Goal: Task Accomplishment & Management: Use online tool/utility

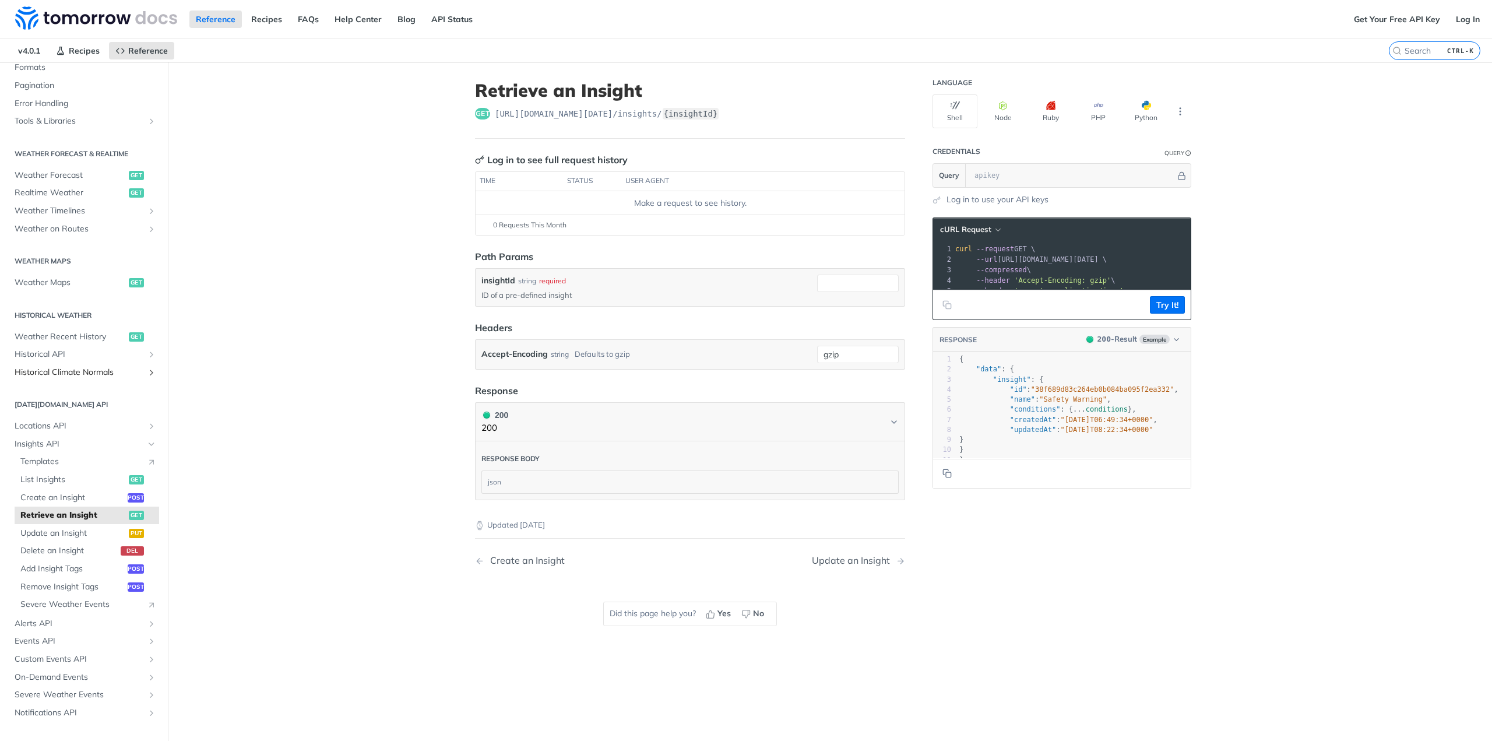
scroll to position [195, 0]
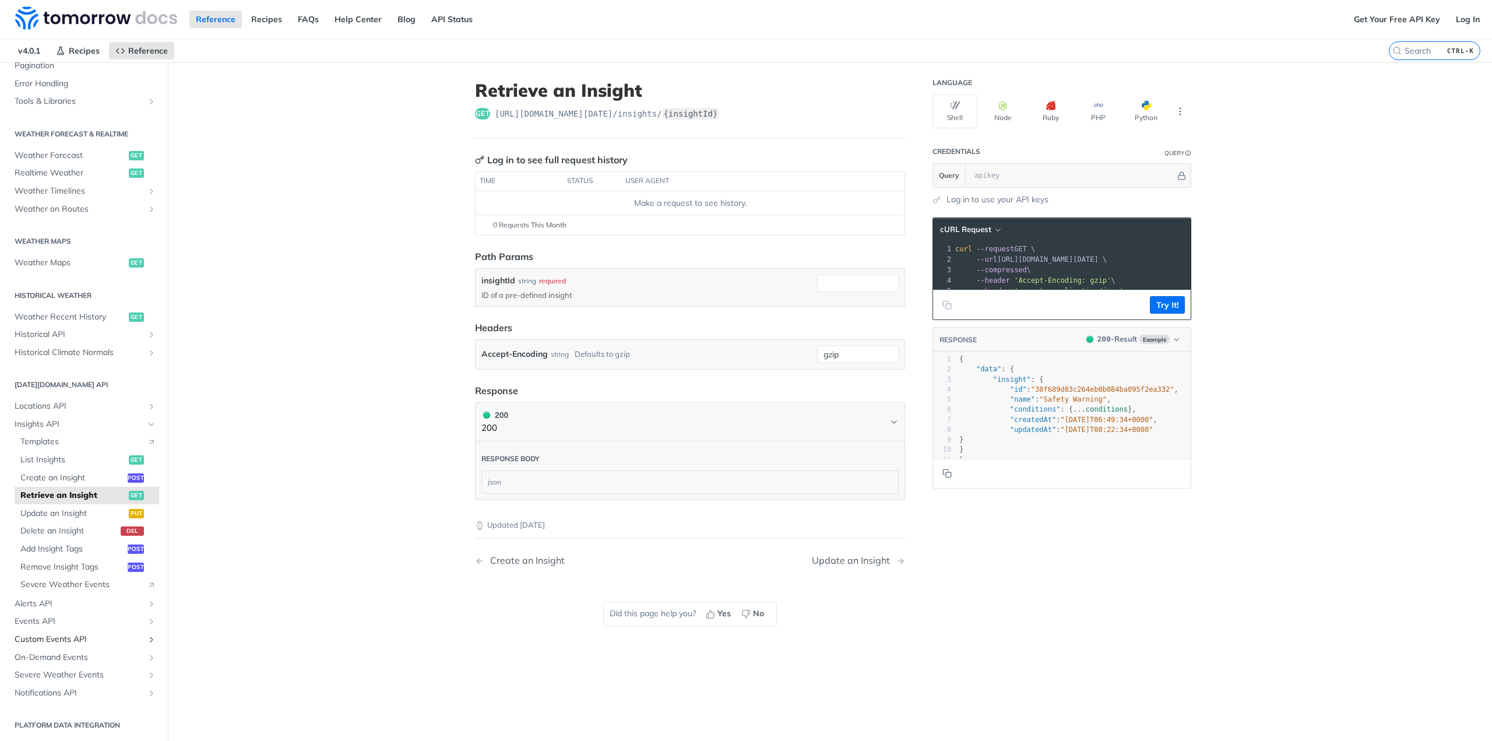
click at [54, 636] on span "Custom Events API" at bounding box center [79, 639] width 129 height 12
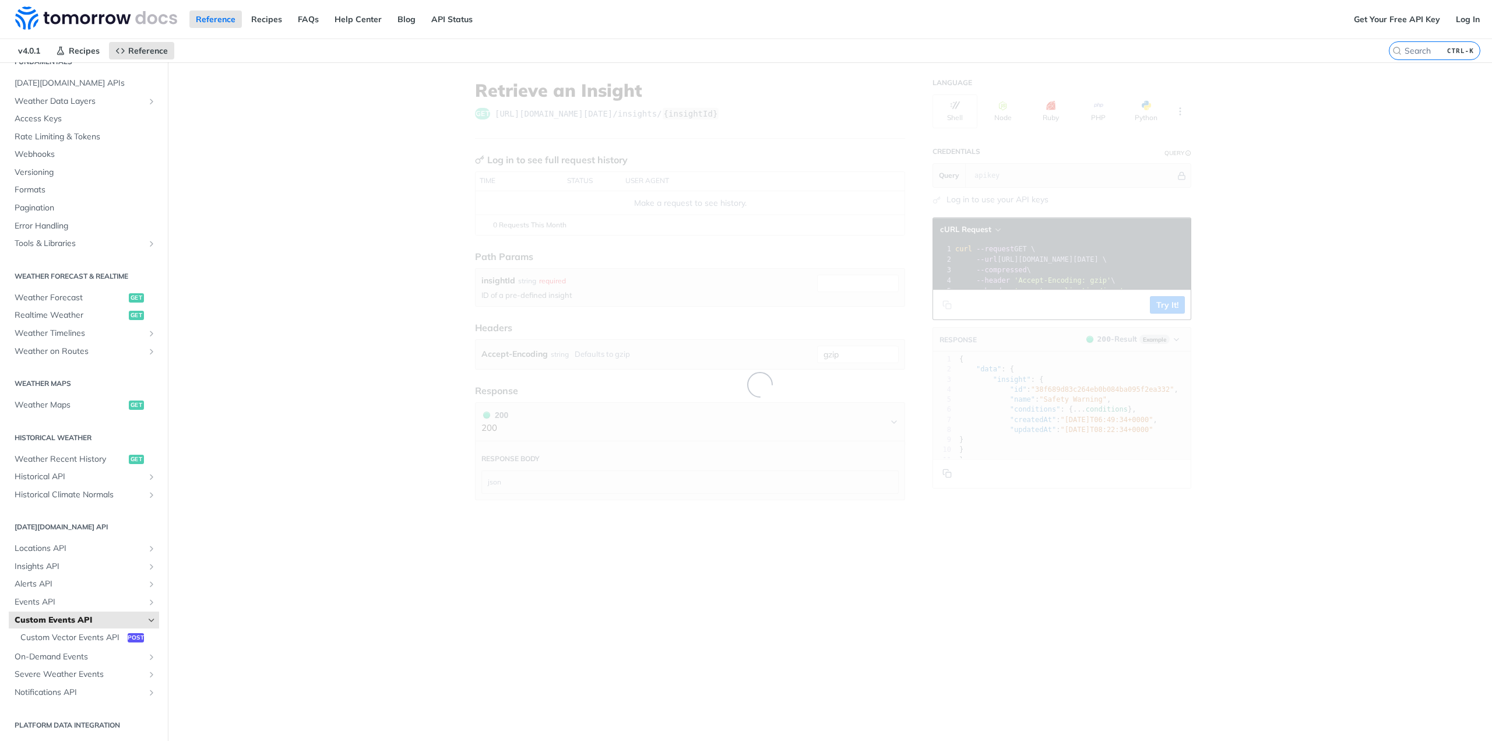
scroll to position [64, 0]
click at [54, 635] on span "Custom Vector Events API" at bounding box center [72, 638] width 104 height 12
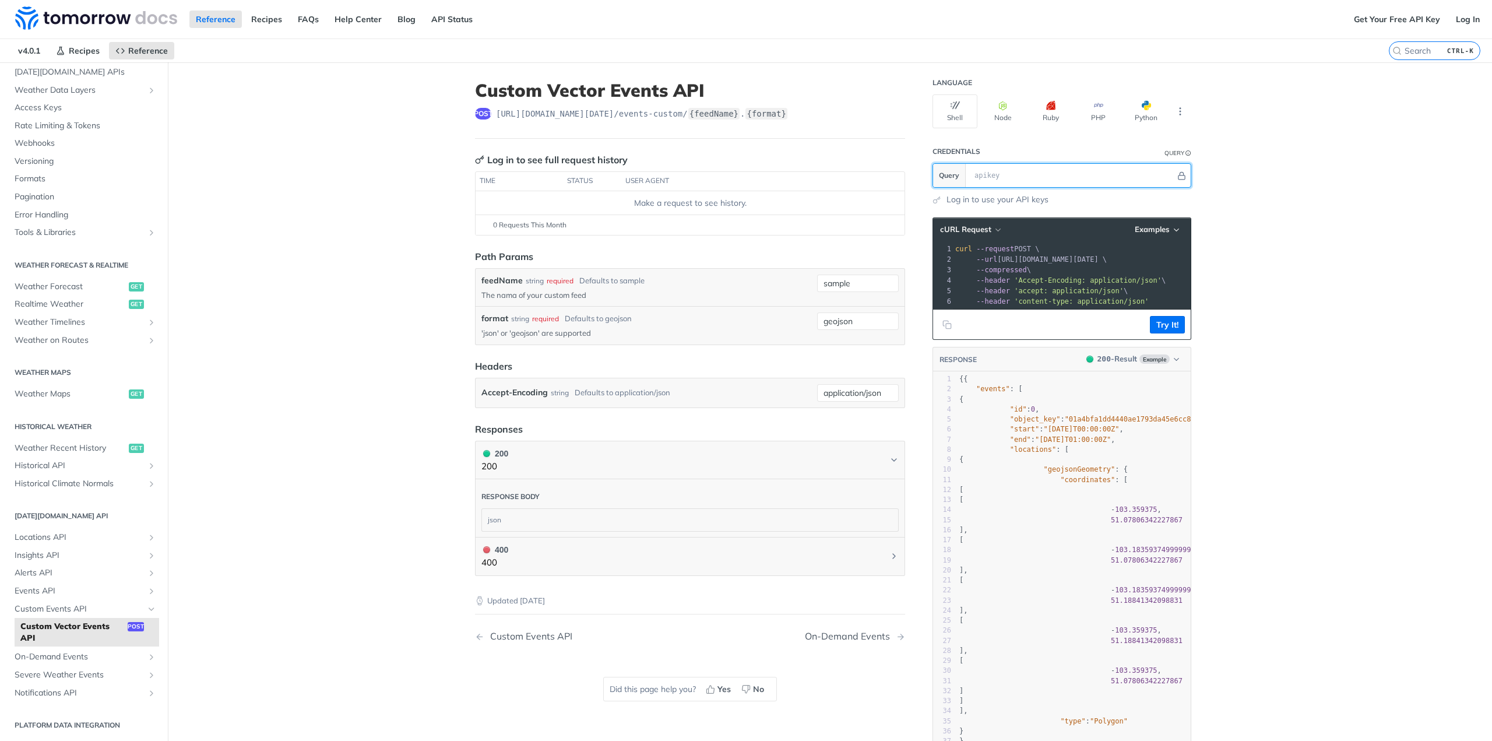
click at [1080, 177] on input "text" at bounding box center [1072, 175] width 207 height 23
paste input "61033e31e47eb80007a3d41f"
type input "61033e31e47eb80007a3d41f"
click at [834, 391] on input "application/json" at bounding box center [858, 392] width 82 height 17
click at [861, 322] on input "geojson" at bounding box center [858, 320] width 82 height 17
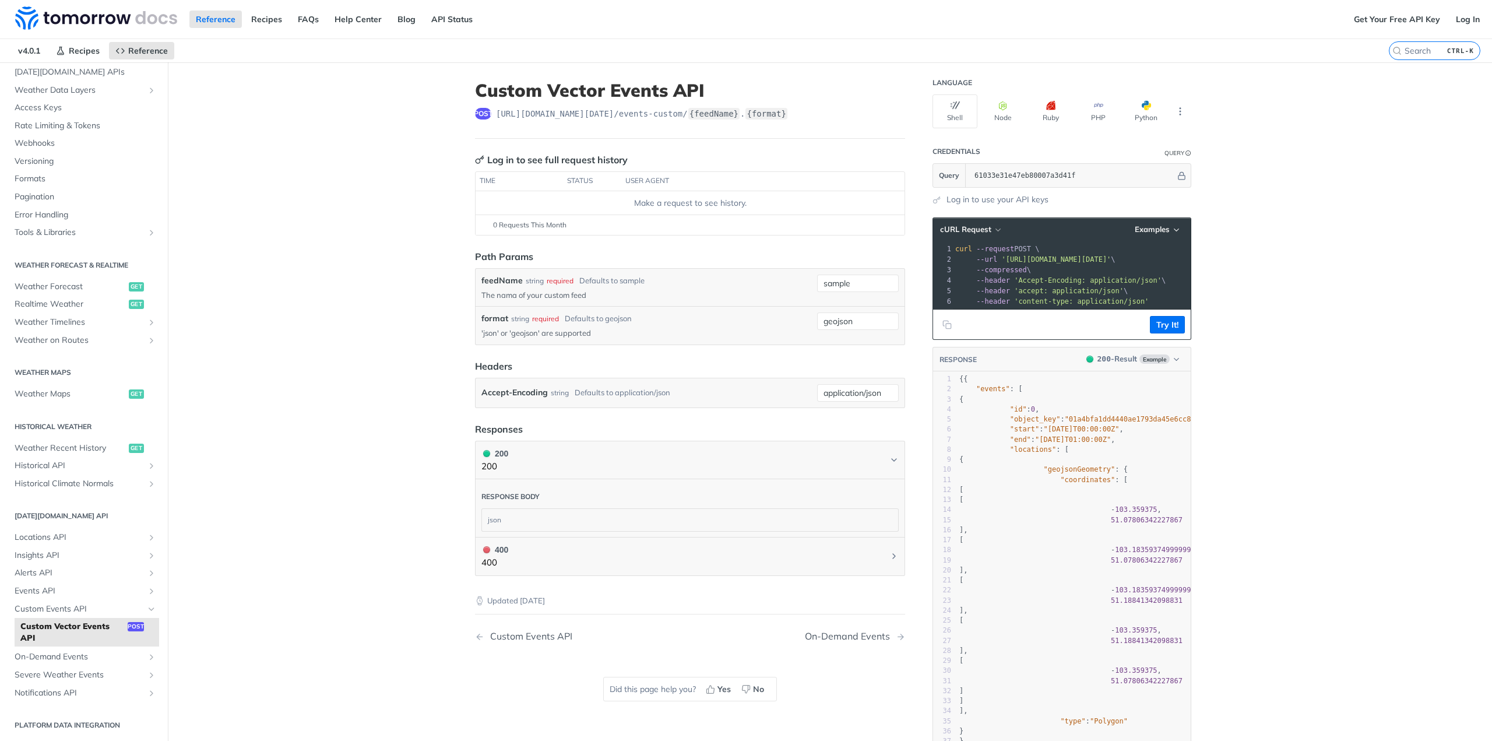
click at [733, 328] on p "'json' or 'geojson' are supported" at bounding box center [646, 333] width 331 height 10
click at [1171, 333] on button "Try It!" at bounding box center [1167, 324] width 35 height 17
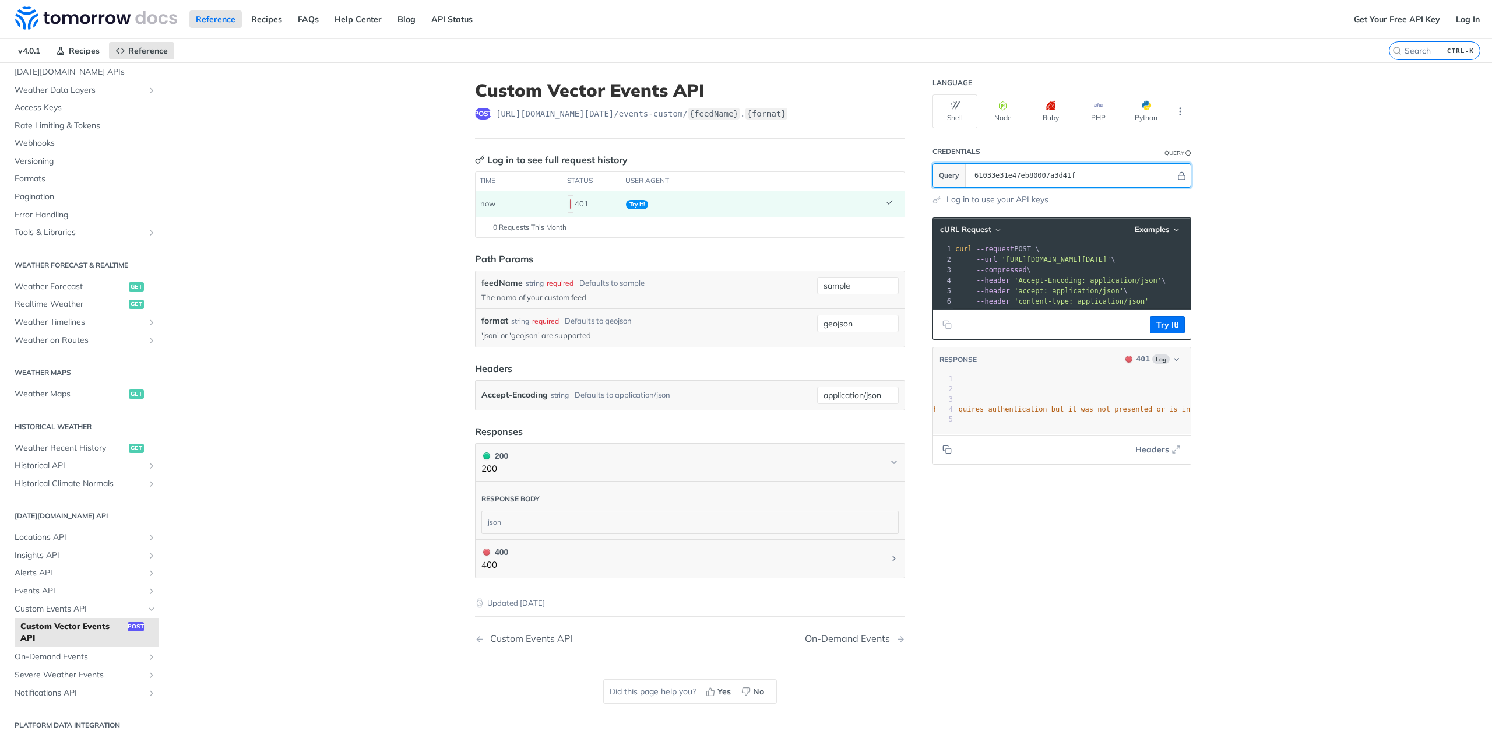
click at [1049, 173] on input "61033e31e47eb80007a3d41f" at bounding box center [1072, 175] width 207 height 23
click at [988, 200] on link "Log in to use your API keys" at bounding box center [997, 199] width 102 height 12
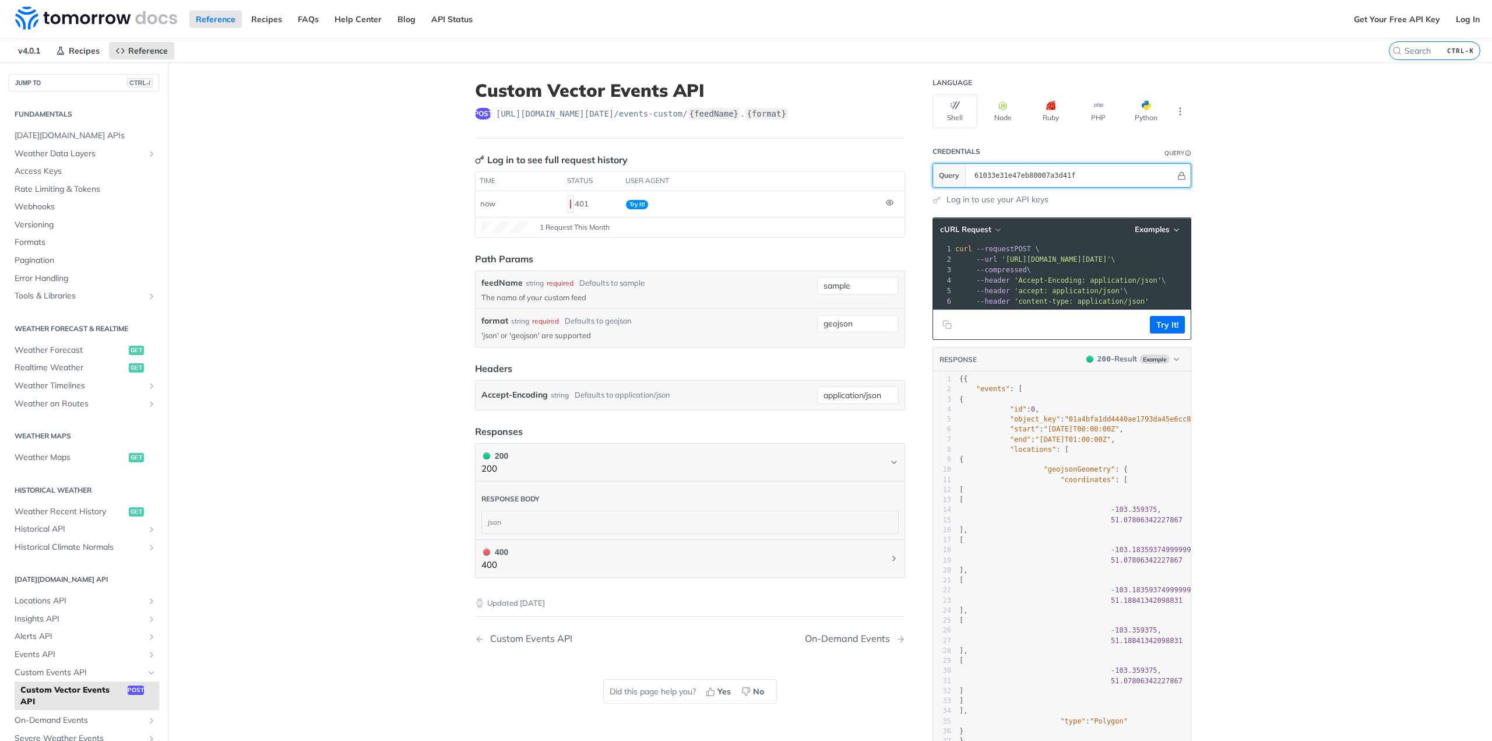
click at [948, 184] on section "Query" at bounding box center [1061, 175] width 259 height 24
type input "61033e31e47eb80007a3d41f"
click at [1356, 205] on main "JUMP TO CTRL-/ Fundamentals [DATE][DOMAIN_NAME] APIs Weather Data Layers Core P…" at bounding box center [746, 481] width 1492 height 838
click at [1474, 15] on link "Log In" at bounding box center [1467, 18] width 37 height 17
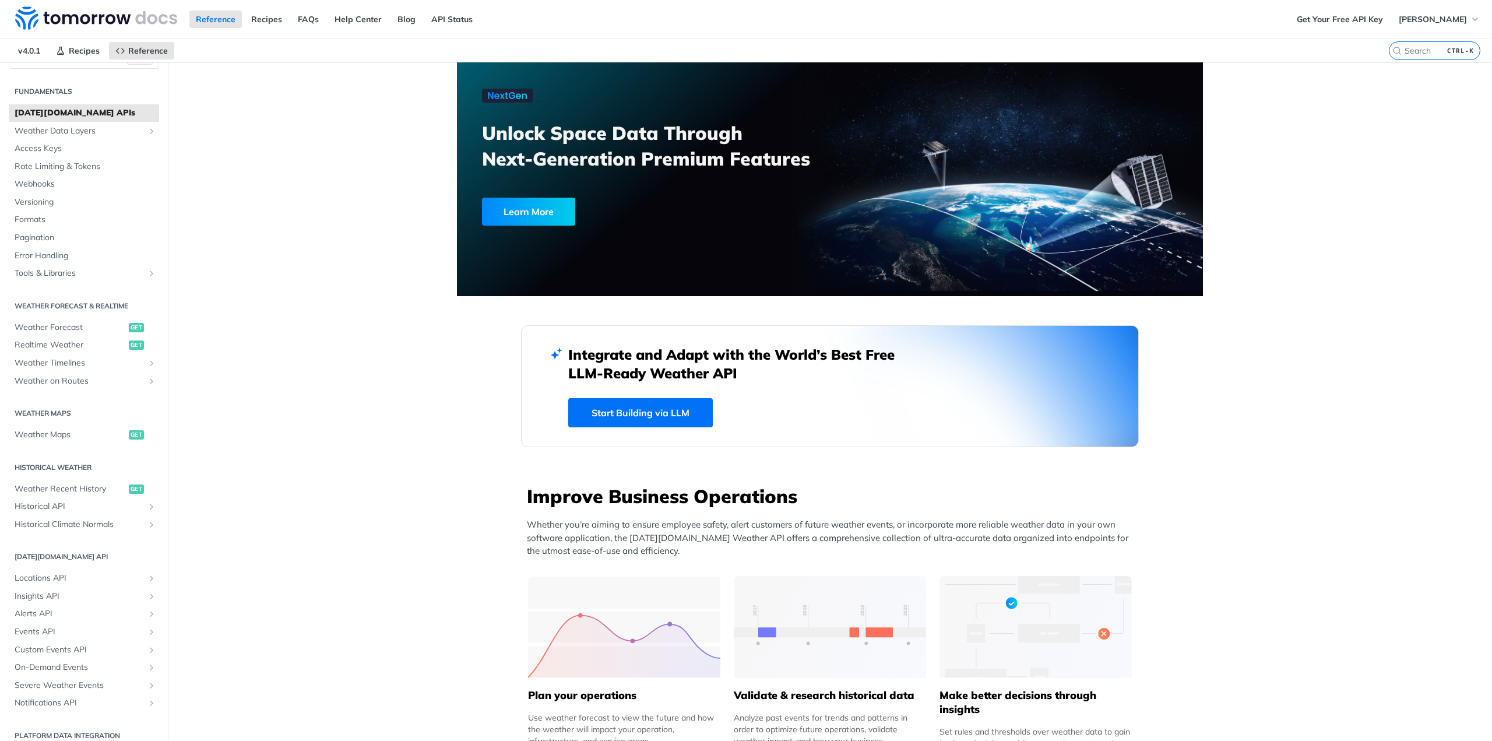
scroll to position [33, 0]
click at [58, 639] on span "Custom Events API" at bounding box center [79, 639] width 129 height 12
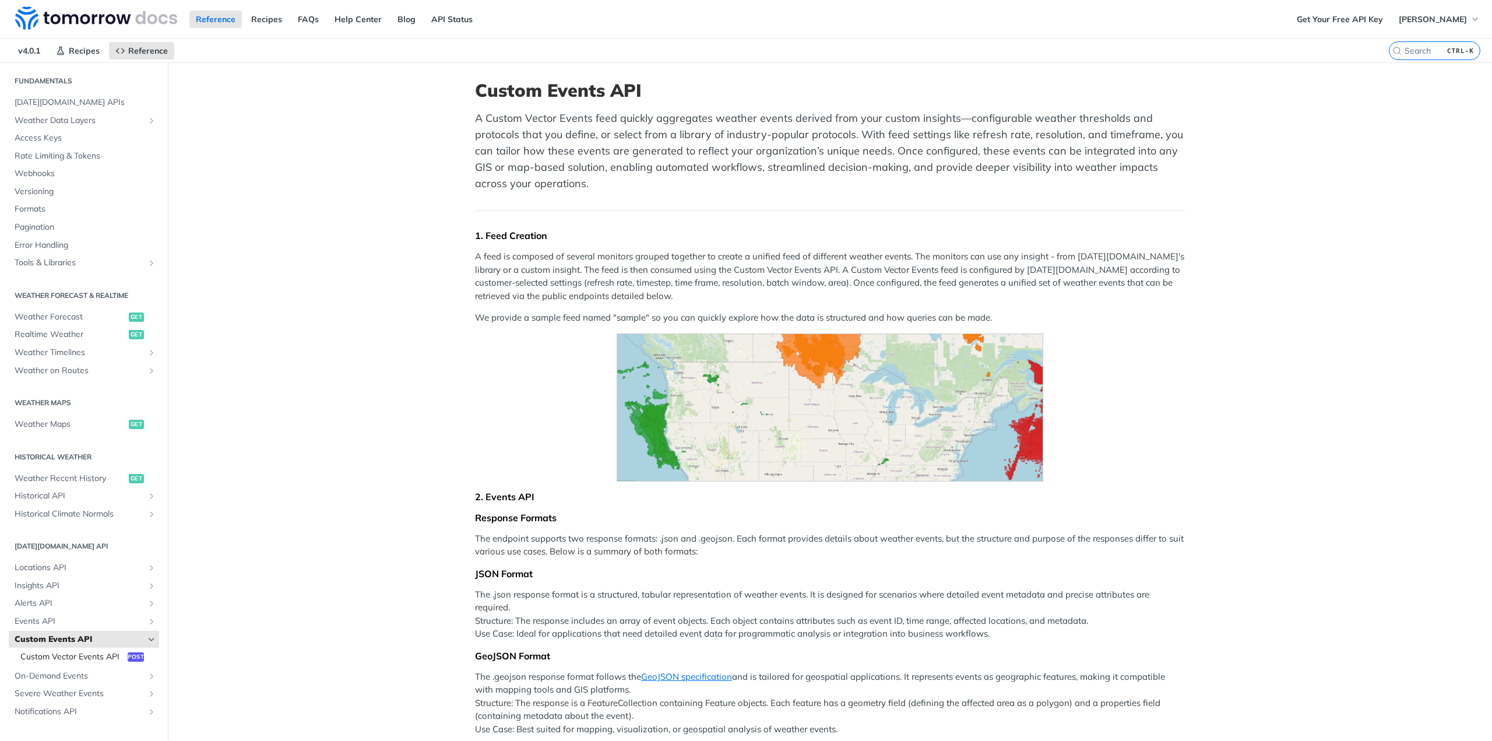
click at [66, 659] on span "Custom Vector Events API" at bounding box center [72, 657] width 104 height 12
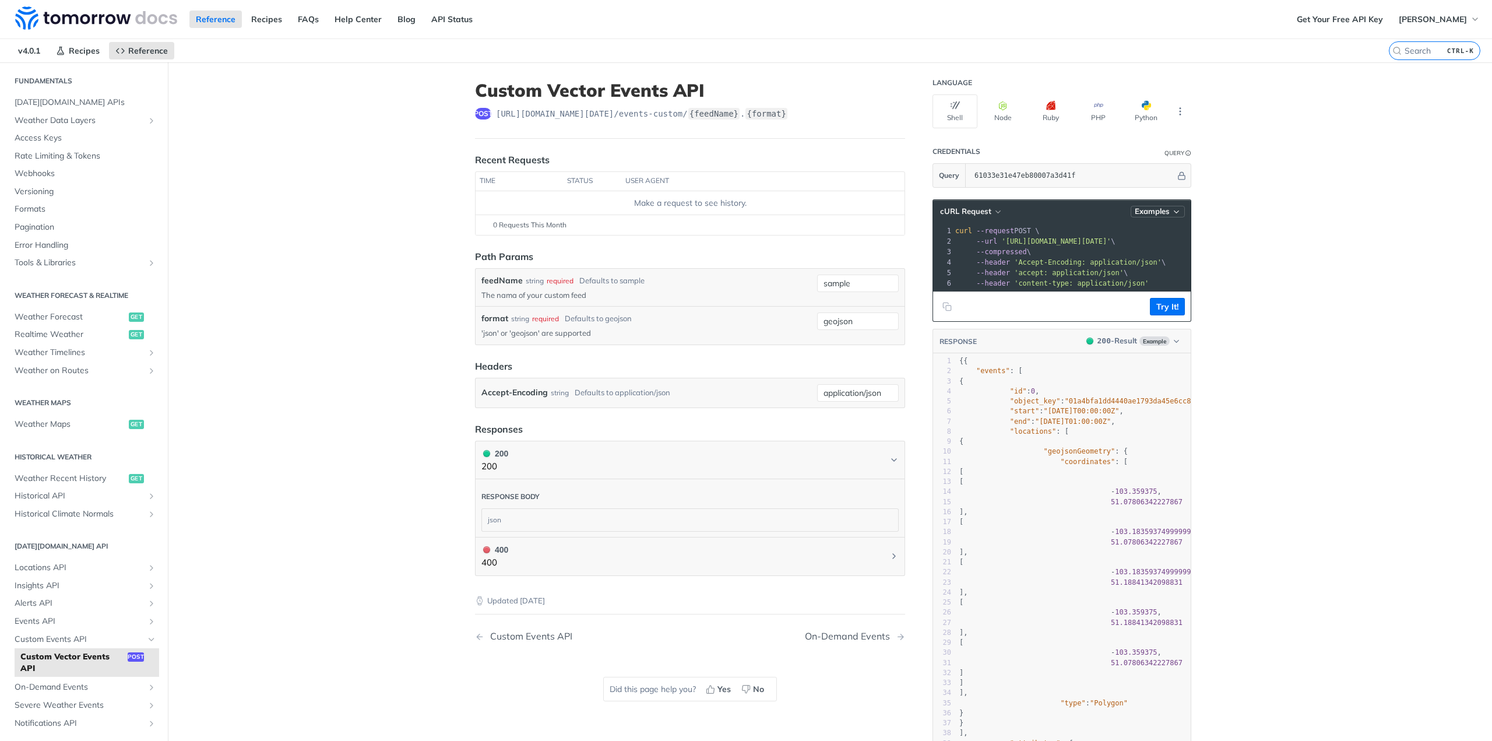
click at [1172, 207] on icon "button" at bounding box center [1176, 211] width 9 height 9
click at [1170, 314] on button "Try It!" at bounding box center [1167, 306] width 35 height 17
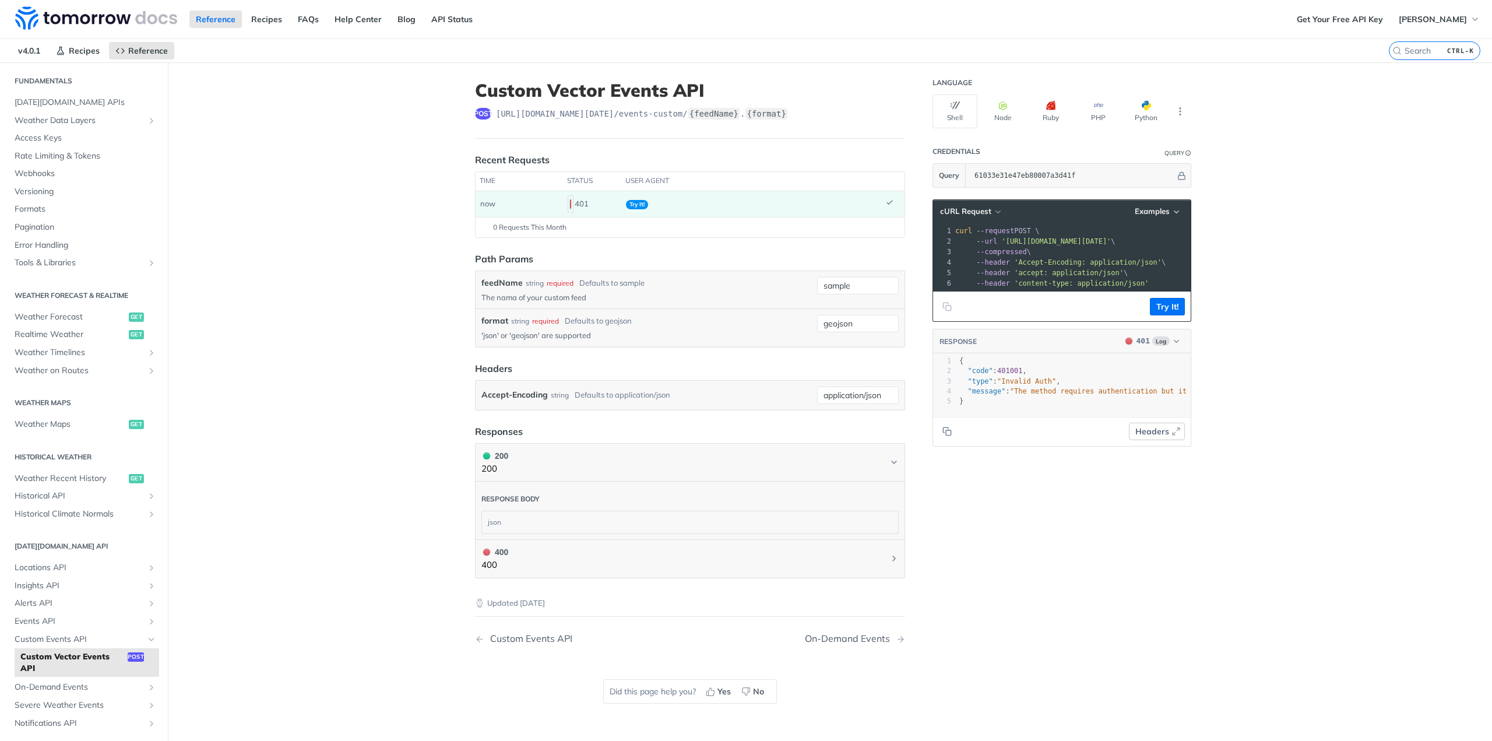
click at [1141, 438] on span "Headers" at bounding box center [1152, 431] width 34 height 12
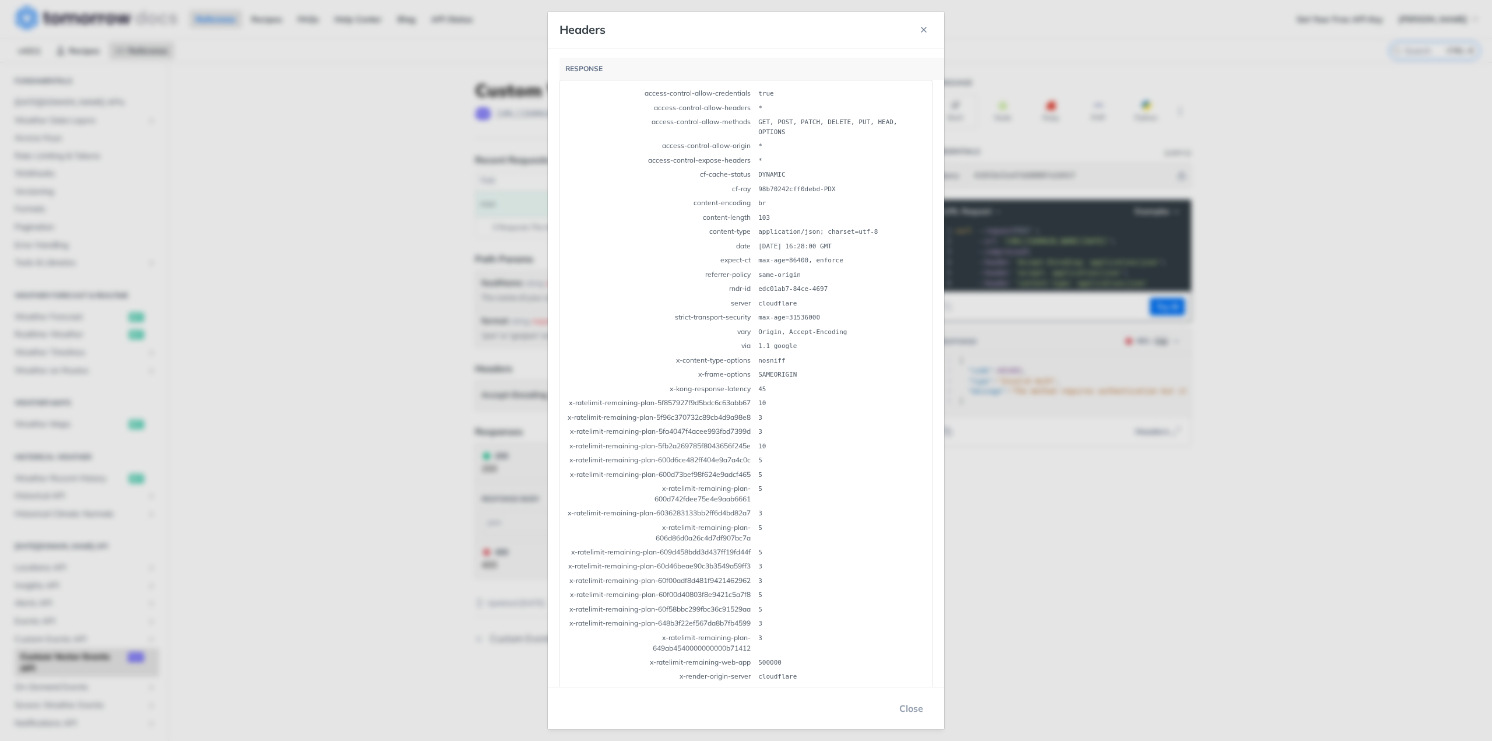
drag, startPoint x: 925, startPoint y: 25, endPoint x: 924, endPoint y: 42, distance: 16.9
click at [925, 26] on icon "button" at bounding box center [923, 29] width 9 height 9
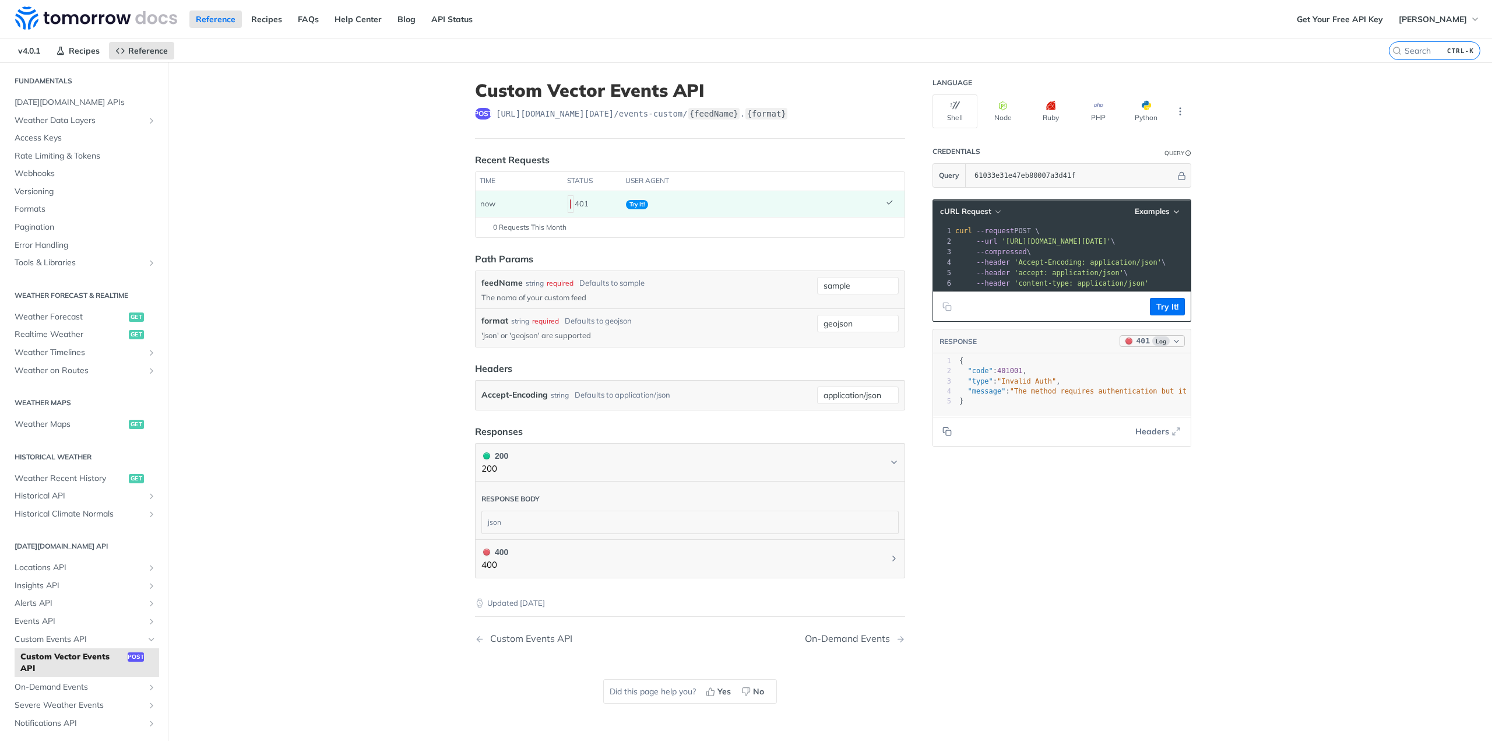
click at [1152, 346] on span "Log" at bounding box center [1160, 340] width 17 height 9
click at [1118, 379] on div "200 - Result" at bounding box center [1122, 384] width 115 height 13
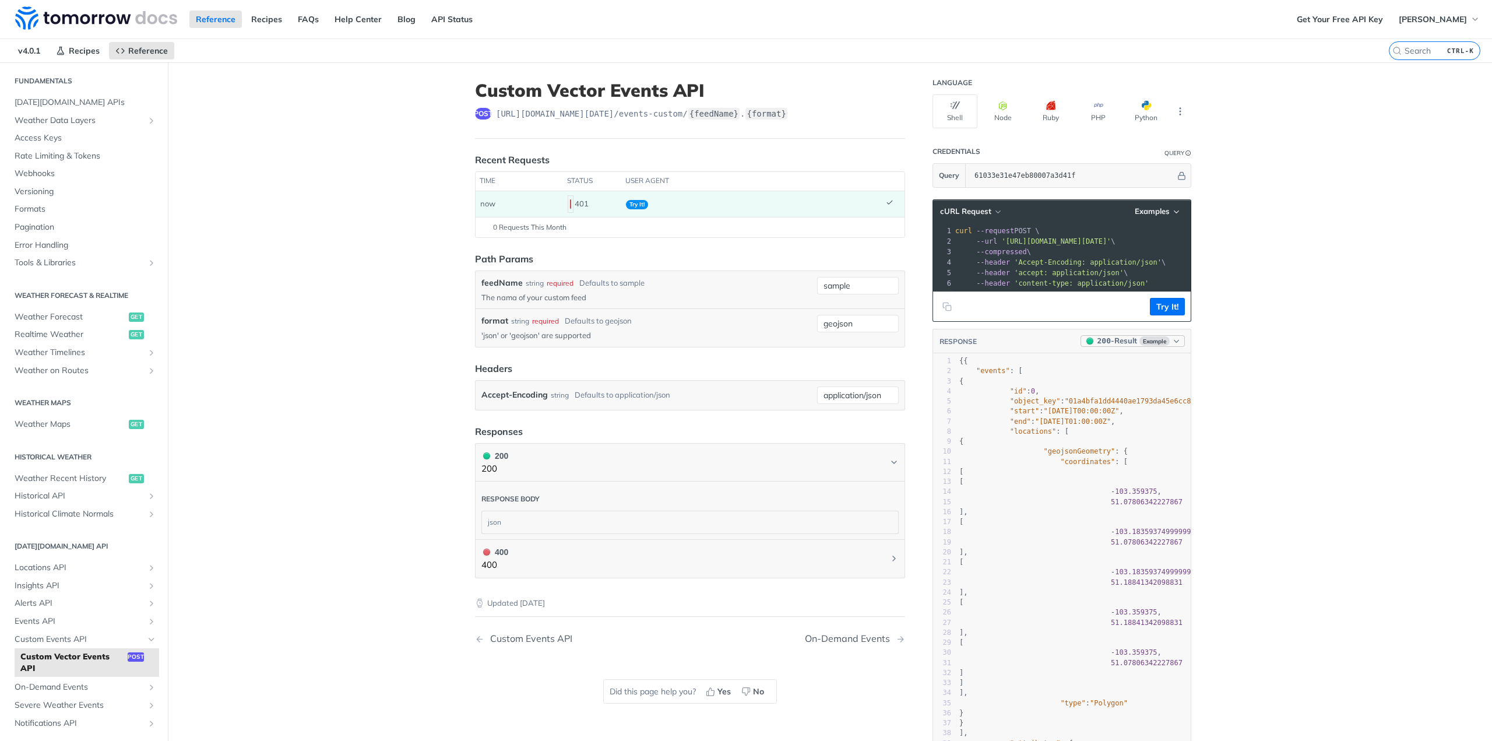
click at [1139, 346] on span "Example" at bounding box center [1154, 340] width 30 height 9
click at [1121, 399] on div "400 - Result" at bounding box center [1123, 403] width 115 height 13
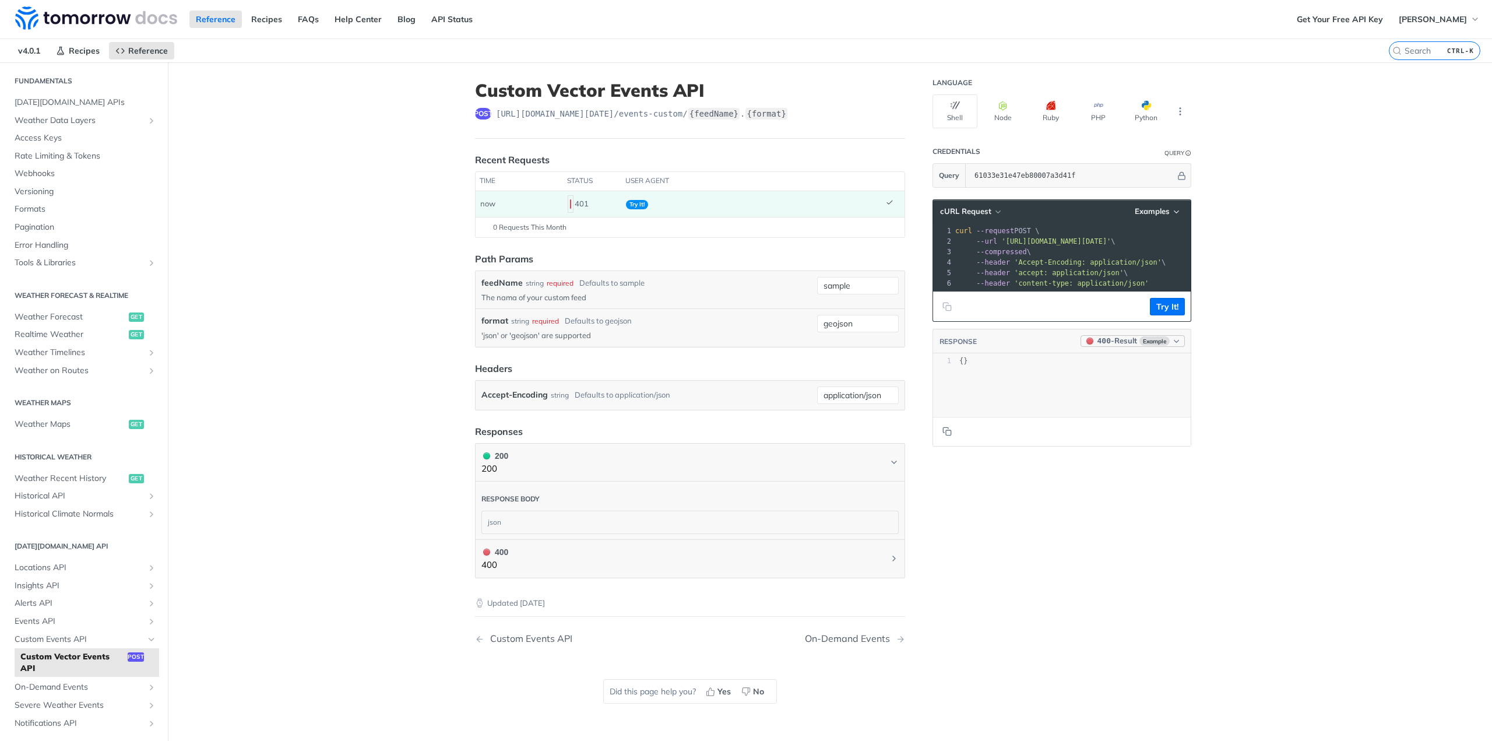
click at [1133, 344] on button "400 - Result Example" at bounding box center [1132, 341] width 104 height 12
click at [1126, 367] on div "application/json" at bounding box center [1123, 367] width 127 height 10
click at [1122, 379] on div "xxxxxxxxxx 47 5 47 1 1 {}" at bounding box center [1076, 399] width 287 height 91
click at [1295, 372] on main "JUMP TO CTRL-/ Fundamentals Tomorrow.io APIs Weather Data Layers Core Probabili…" at bounding box center [746, 432] width 1492 height 741
click at [533, 228] on span "0 Requests This Month" at bounding box center [529, 227] width 73 height 10
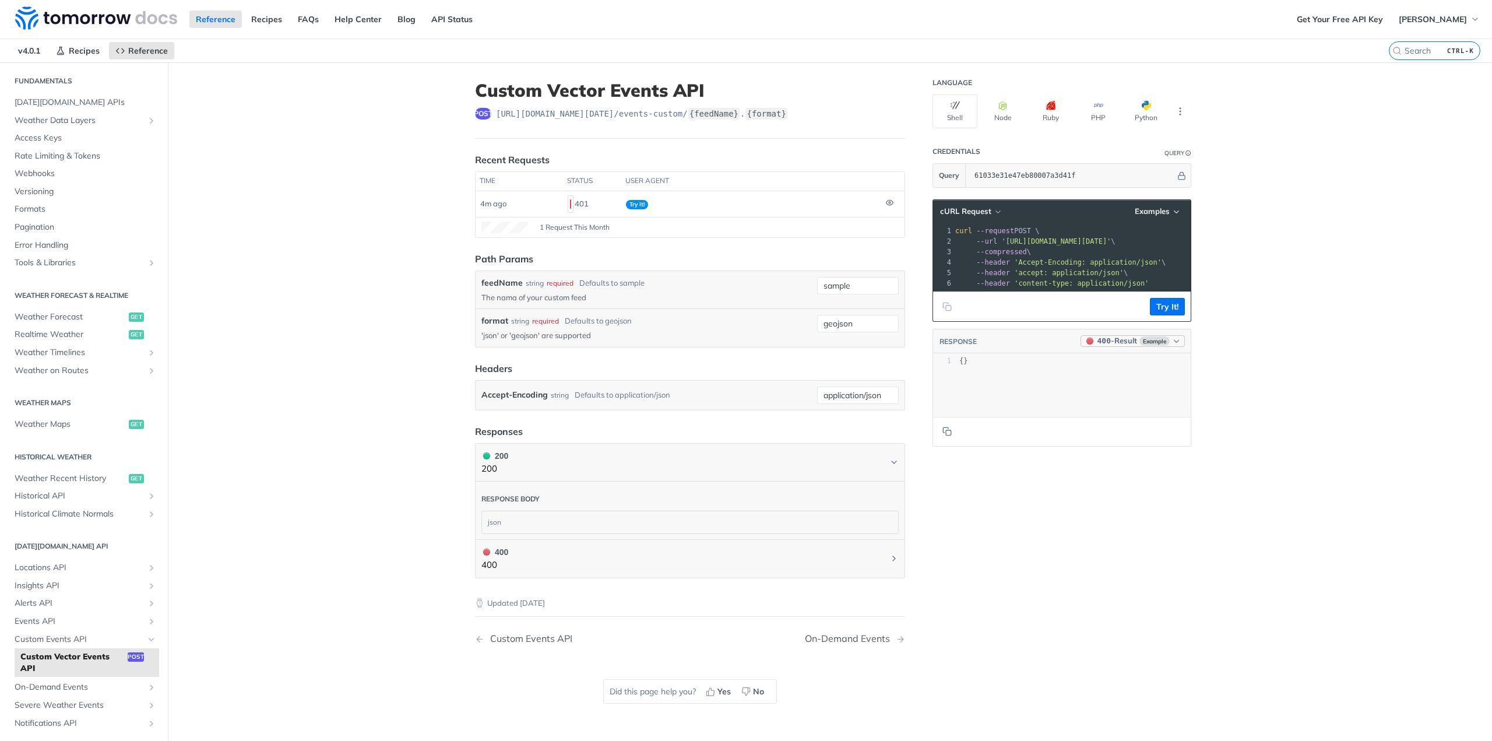
click at [1131, 347] on div "400 - Result" at bounding box center [1117, 341] width 40 height 12
click at [1110, 383] on div "200 - Result" at bounding box center [1100, 385] width 42 height 12
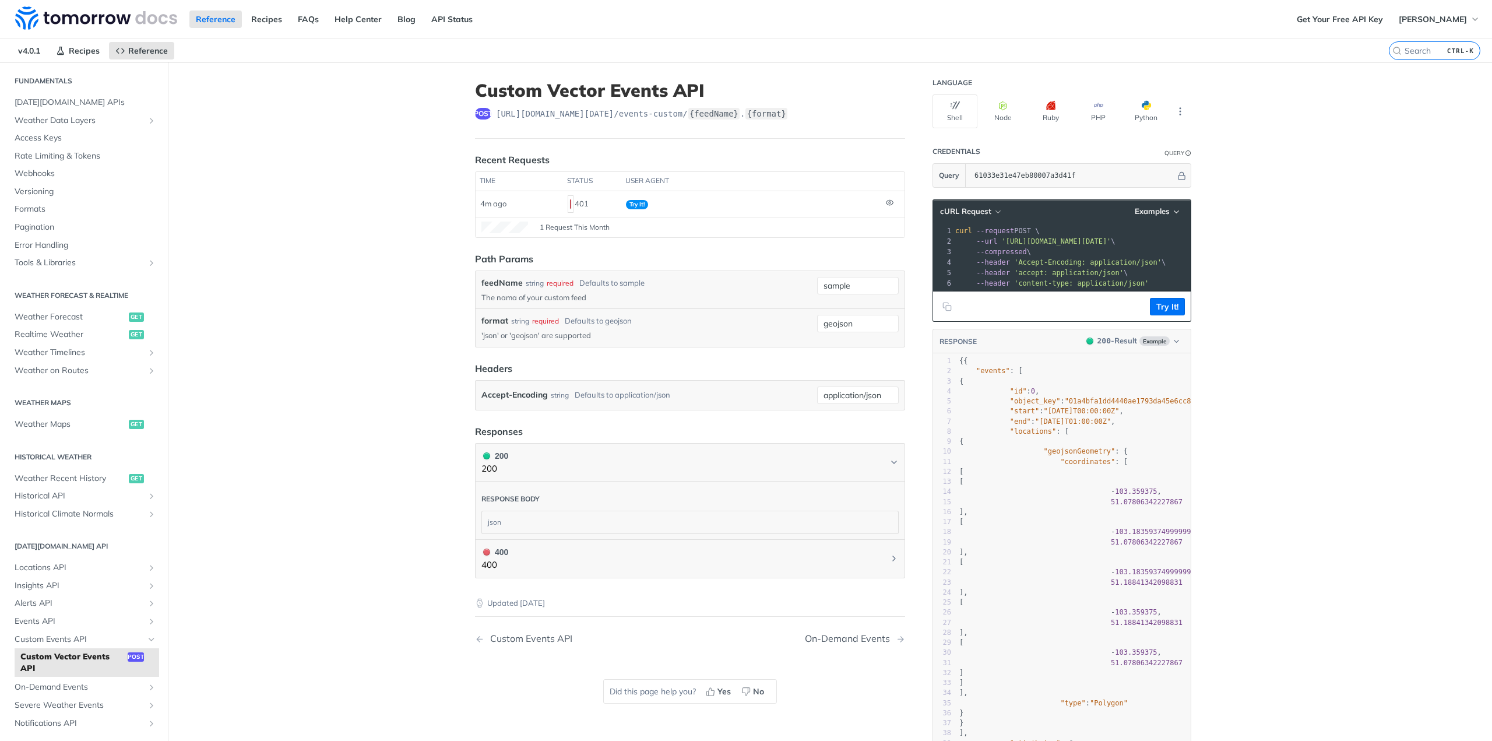
click at [610, 494] on header "Response body" at bounding box center [689, 495] width 417 height 29
click at [492, 515] on div "json" at bounding box center [690, 522] width 416 height 22
click at [384, 520] on main "JUMP TO CTRL-/ Fundamentals Tomorrow.io APIs Weather Data Layers Core Probabili…" at bounding box center [746, 472] width 1492 height 820
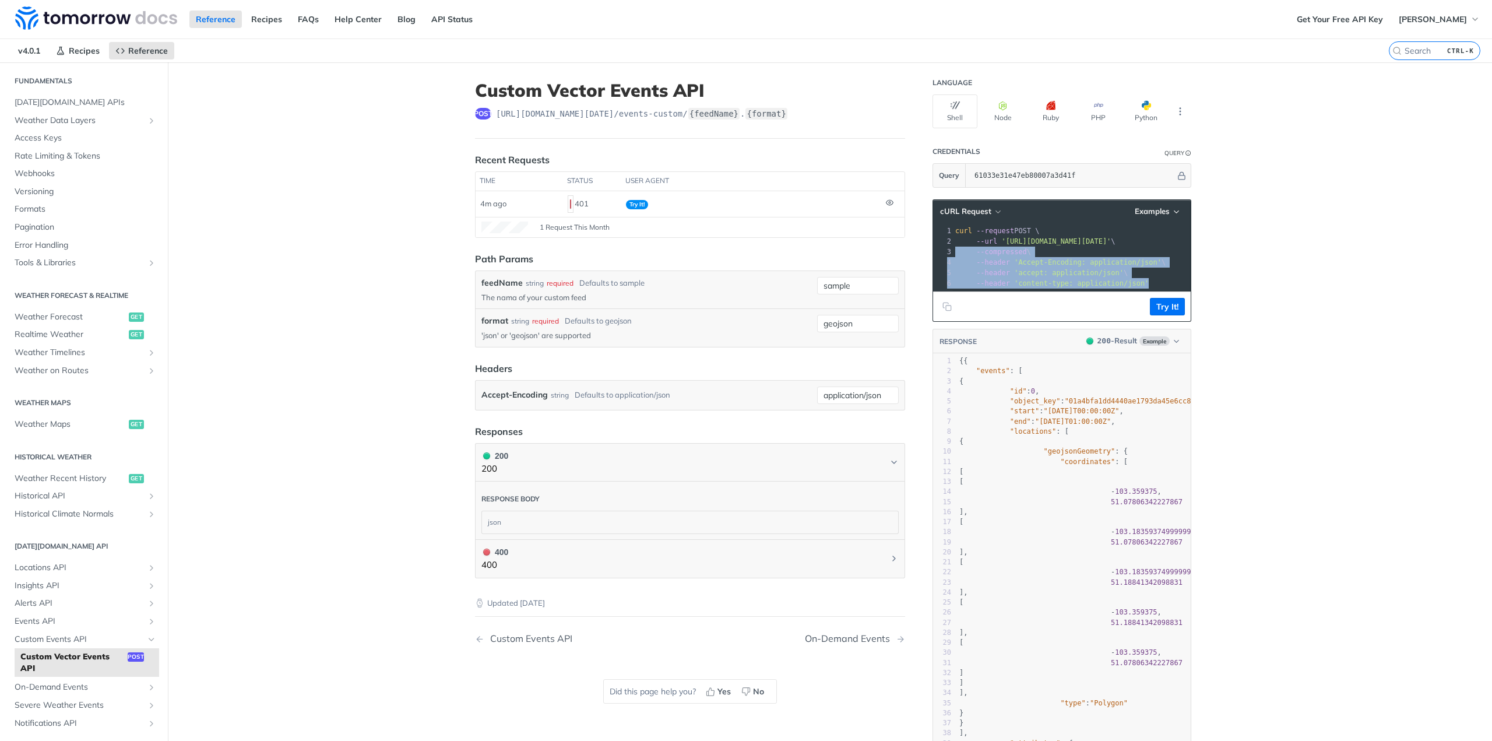
drag, startPoint x: 1146, startPoint y: 280, endPoint x: 949, endPoint y: 249, distance: 199.4
click at [953, 249] on div "1 curl --request POST \ 2 --url 'https://api.tomorrow.io/v4/events-custom/sampl…" at bounding box center [1151, 257] width 396 height 63
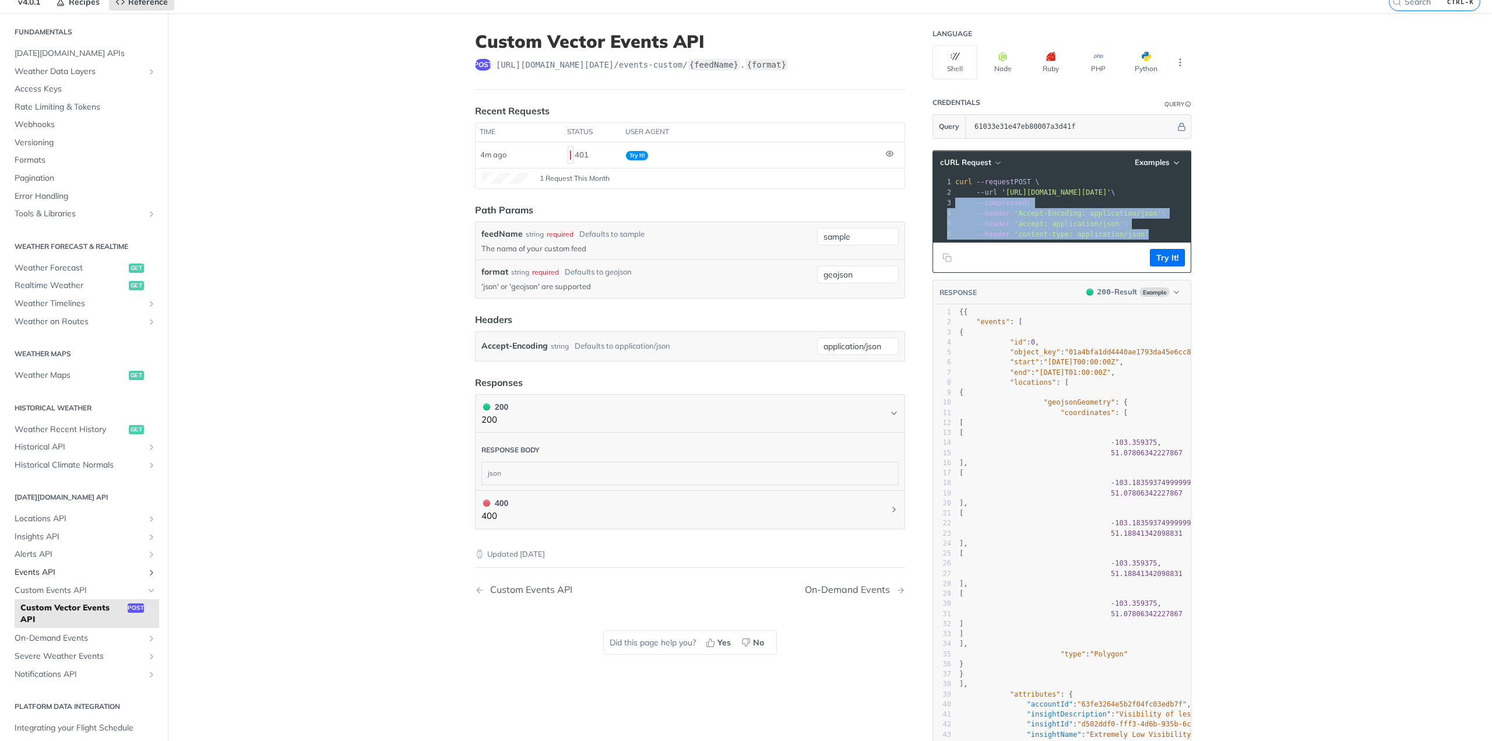
scroll to position [117, 0]
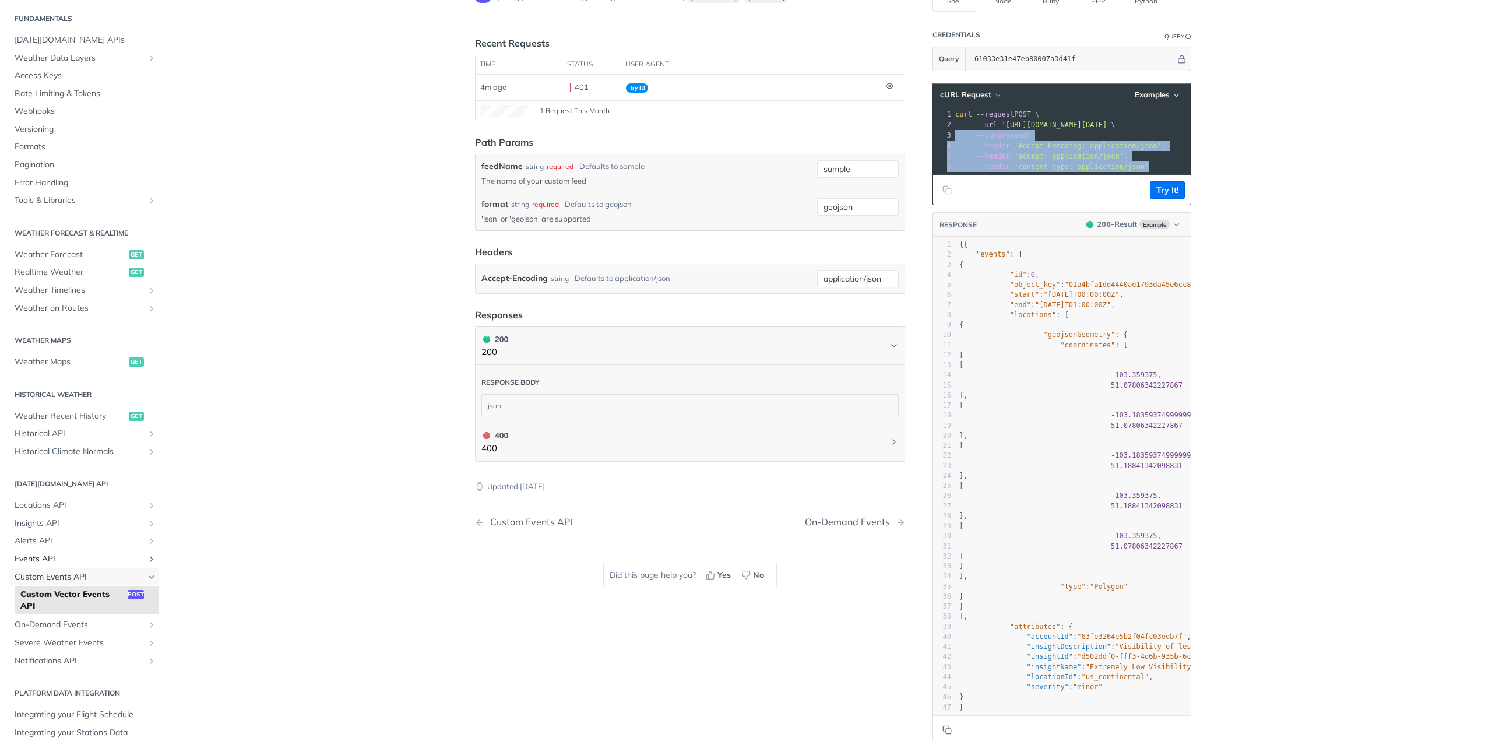
drag, startPoint x: 54, startPoint y: 580, endPoint x: 110, endPoint y: 559, distance: 60.3
click at [54, 580] on span "Custom Events API" at bounding box center [79, 577] width 129 height 12
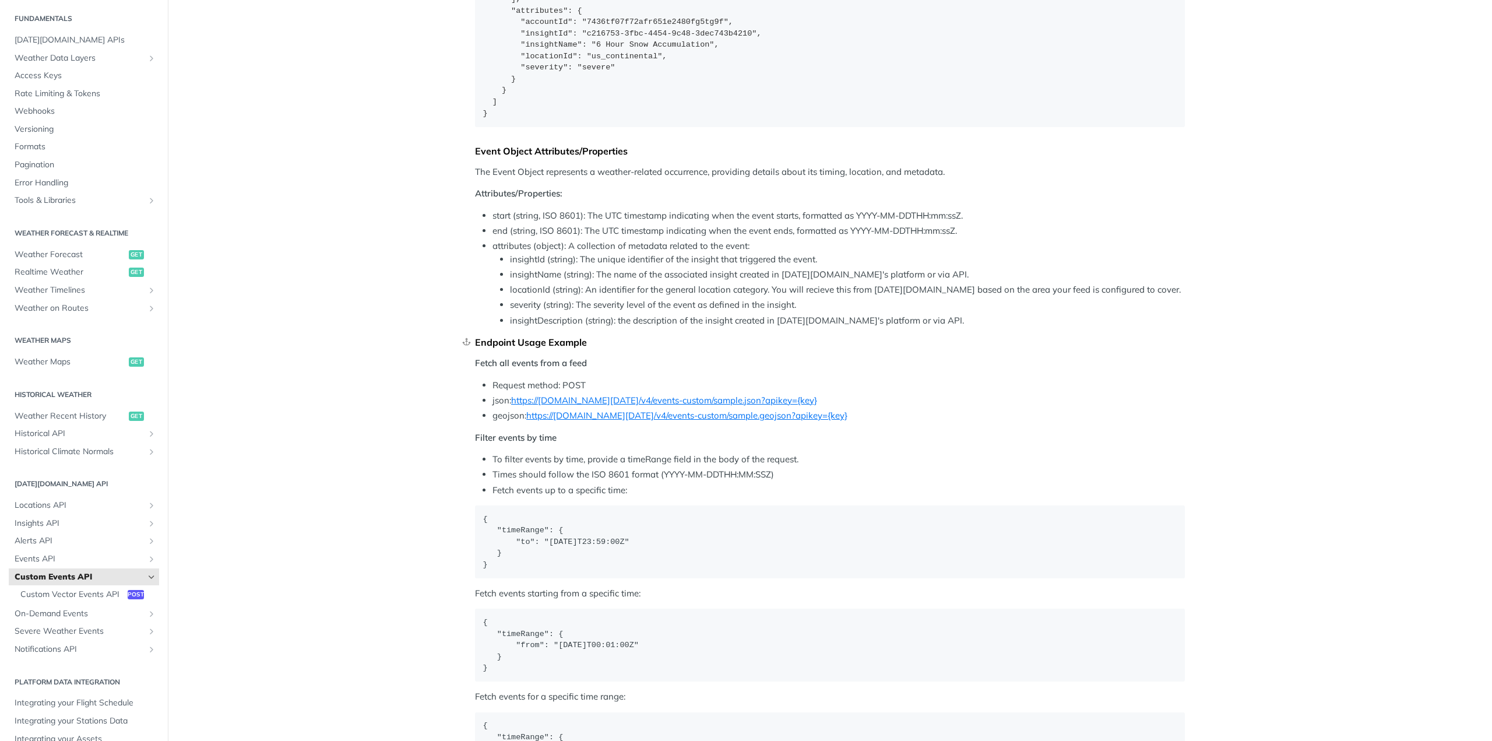
scroll to position [1107, 0]
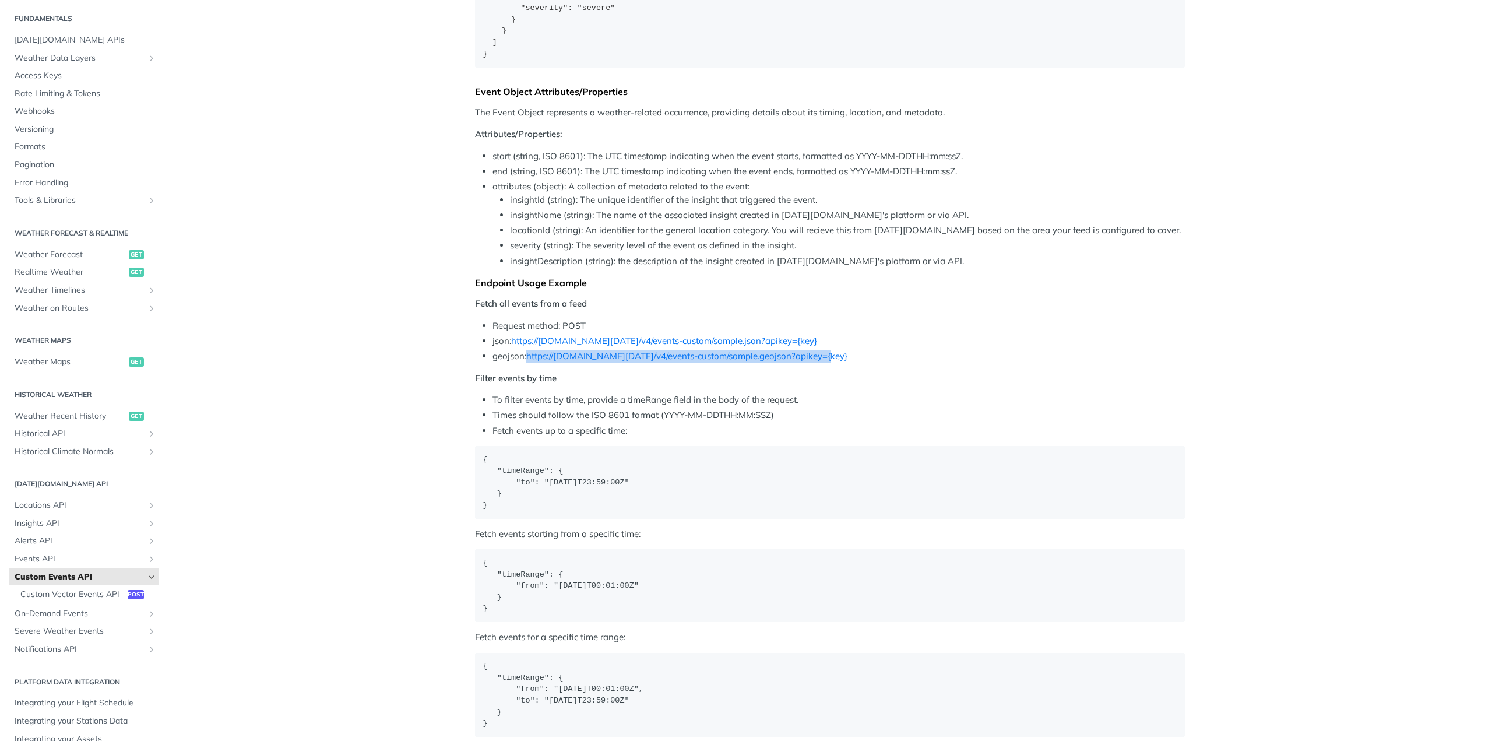
drag, startPoint x: 763, startPoint y: 355, endPoint x: 523, endPoint y: 357, distance: 240.7
click at [523, 357] on li "geojson: https://api.tomorrow.io/v4/events-custom/sample.geojson?apikey={key}" at bounding box center [838, 356] width 692 height 13
copy link "https://api.tomorrow.io/v4/events-custom/sample.geojson?apikey={key}"
click at [86, 592] on span "Custom Vector Events API" at bounding box center [72, 595] width 104 height 12
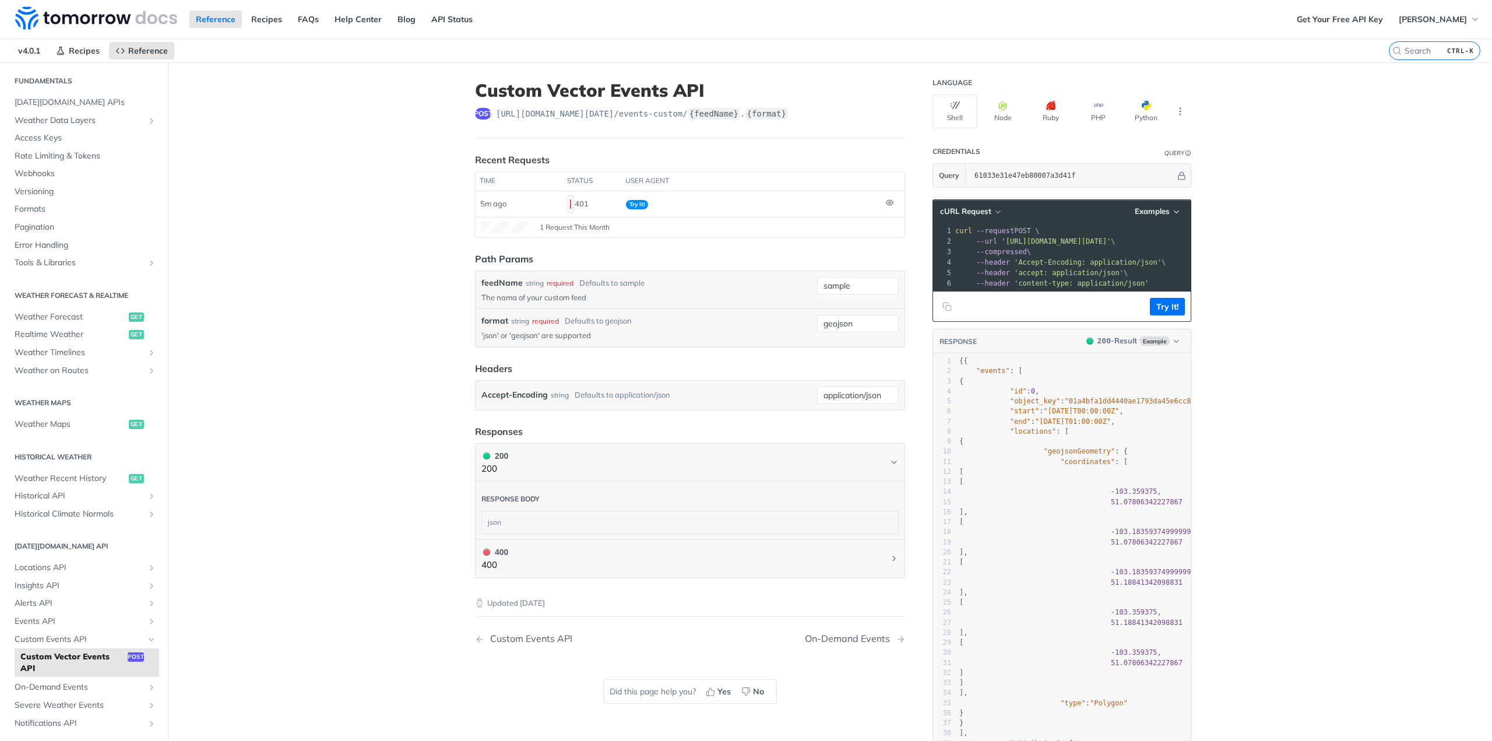
click at [1097, 254] on pre "--compressed \" at bounding box center [1151, 252] width 396 height 10
click at [985, 212] on button "cURL Request" at bounding box center [970, 212] width 68 height 12
click at [962, 264] on div "HTTPie" at bounding box center [945, 262] width 115 height 17
click at [977, 206] on span "HTTPie Request" at bounding box center [969, 211] width 58 height 10
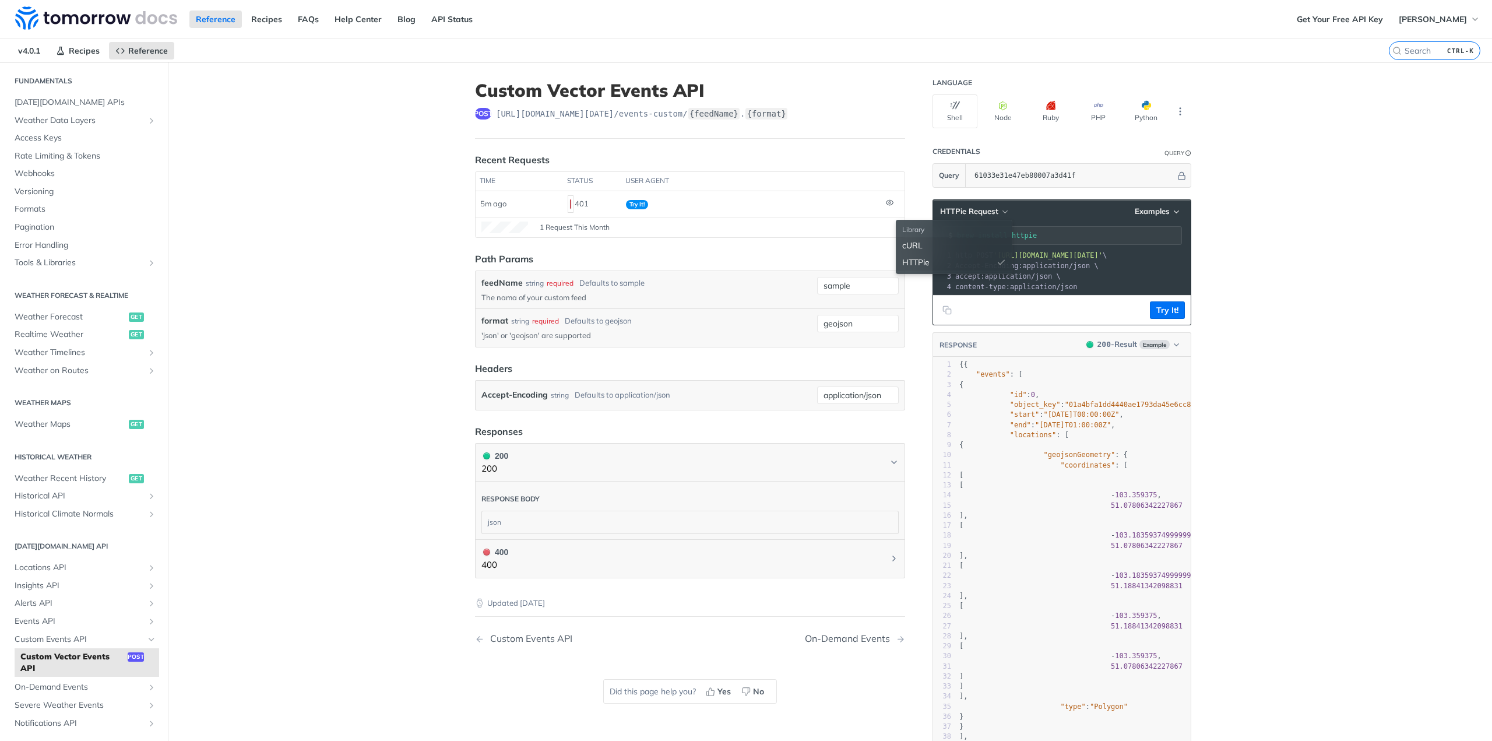
click at [951, 244] on div "cURL" at bounding box center [953, 245] width 115 height 17
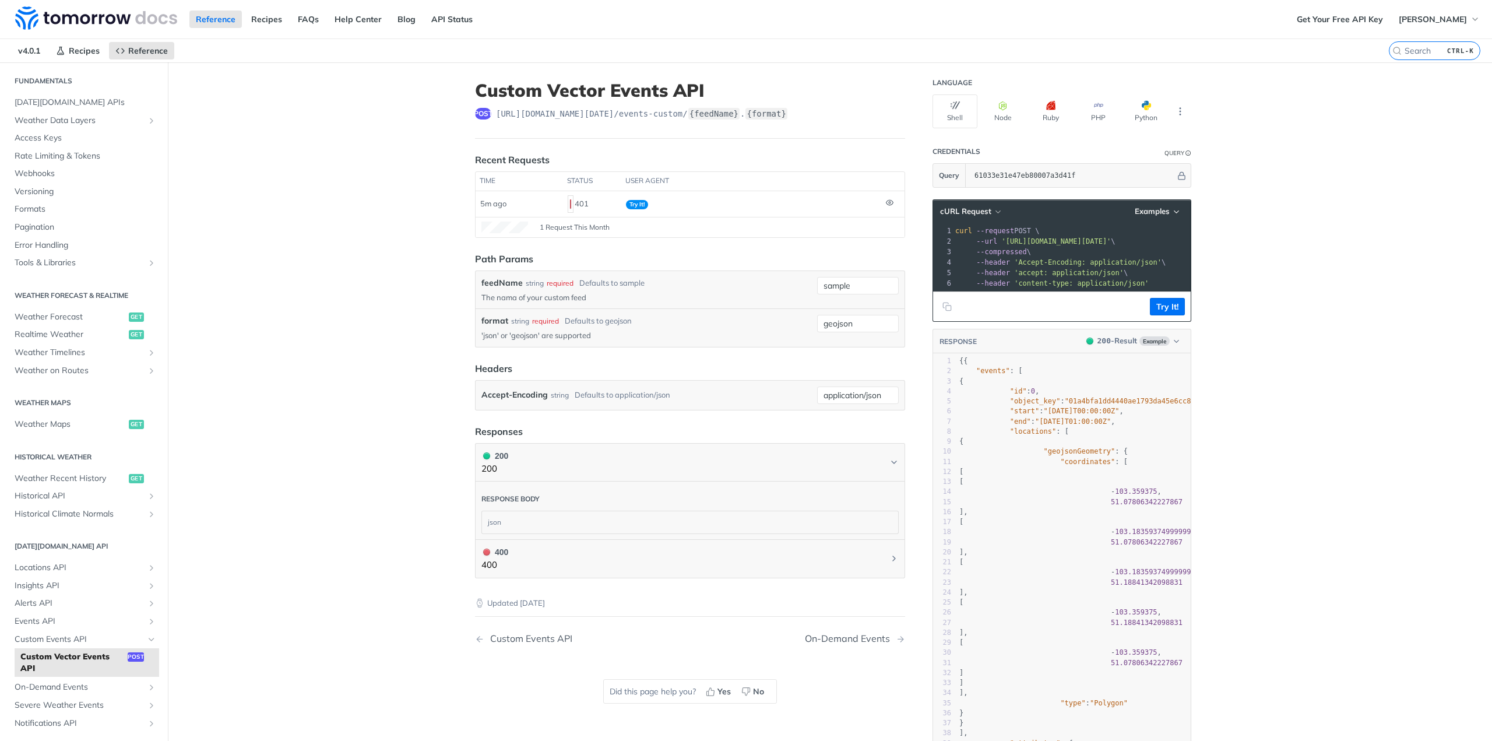
click at [1146, 216] on header "cURL Request Examples" at bounding box center [1062, 211] width 258 height 23
click at [1146, 214] on span "Examples" at bounding box center [1152, 211] width 35 height 10
click at [1119, 233] on div "Request Example" at bounding box center [1126, 231] width 115 height 17
click at [1118, 249] on pre "--compressed \" at bounding box center [1151, 252] width 396 height 10
click at [1118, 248] on pre "--compressed \" at bounding box center [1151, 252] width 396 height 10
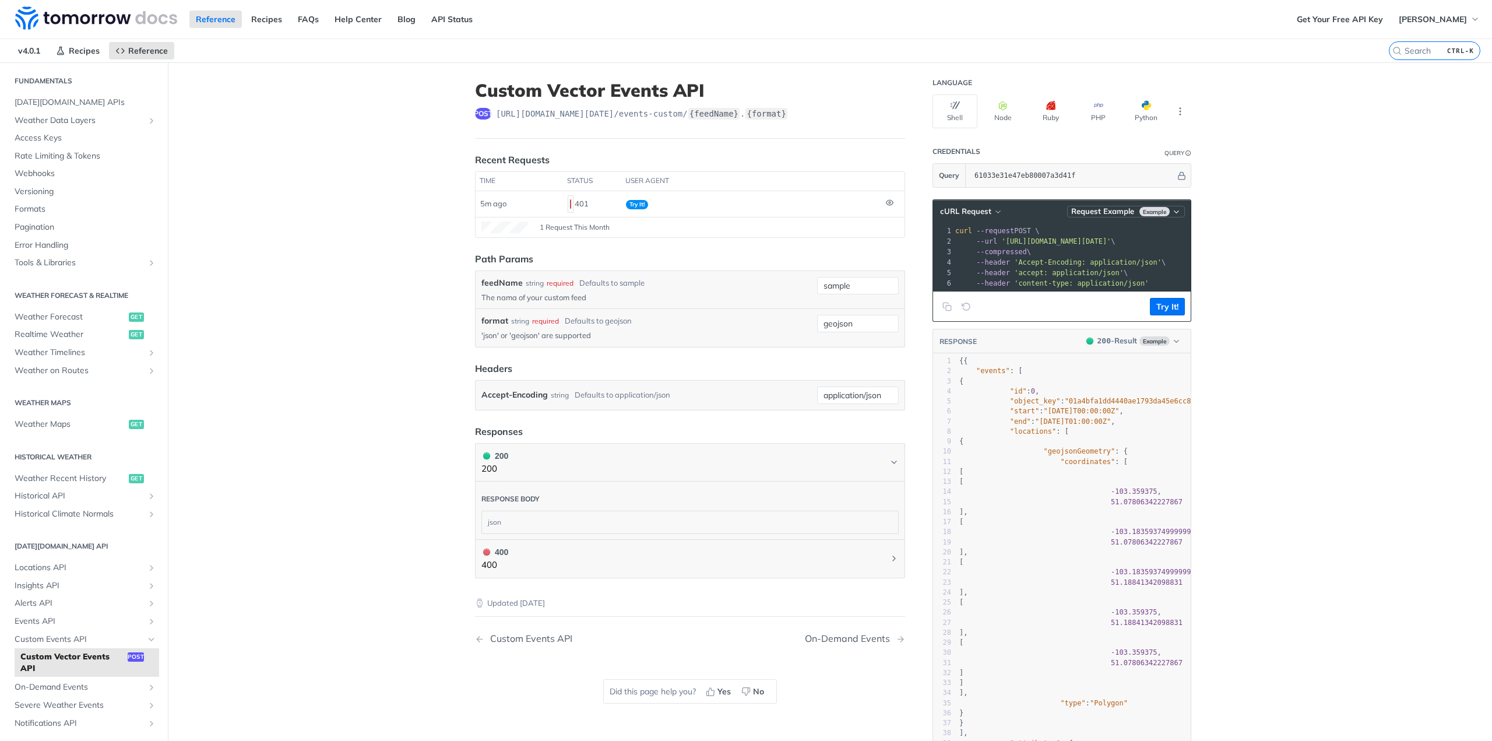
click at [1147, 211] on span "Example" at bounding box center [1154, 211] width 30 height 9
click at [1089, 231] on div "Request Example" at bounding box center [1124, 231] width 115 height 17
click at [1092, 208] on span "Request Example" at bounding box center [1102, 211] width 63 height 10
click at [1155, 207] on span "Example" at bounding box center [1154, 211] width 30 height 9
click at [1111, 240] on span "'https://api.tomorrow.io/v4/events-custom/sample.geojson?apikey=61033e31e47eb80…" at bounding box center [1056, 241] width 110 height 8
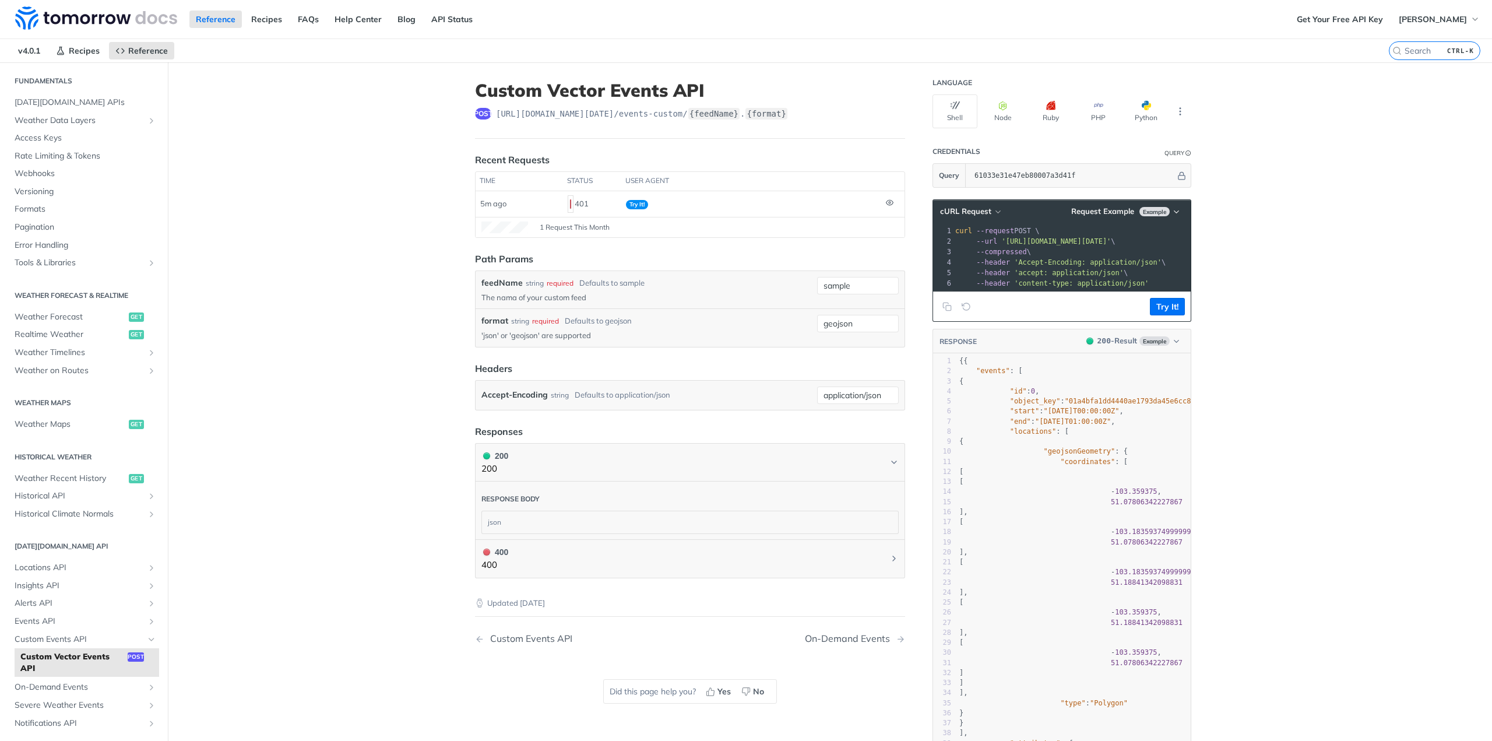
click at [1141, 287] on div "xxxxxxxxxx 1 curl --request POST \ 2 --url 'https://api.tomorrow.io/v4/events-c…" at bounding box center [1151, 257] width 396 height 68
click at [1174, 315] on button "Try It!" at bounding box center [1167, 306] width 35 height 17
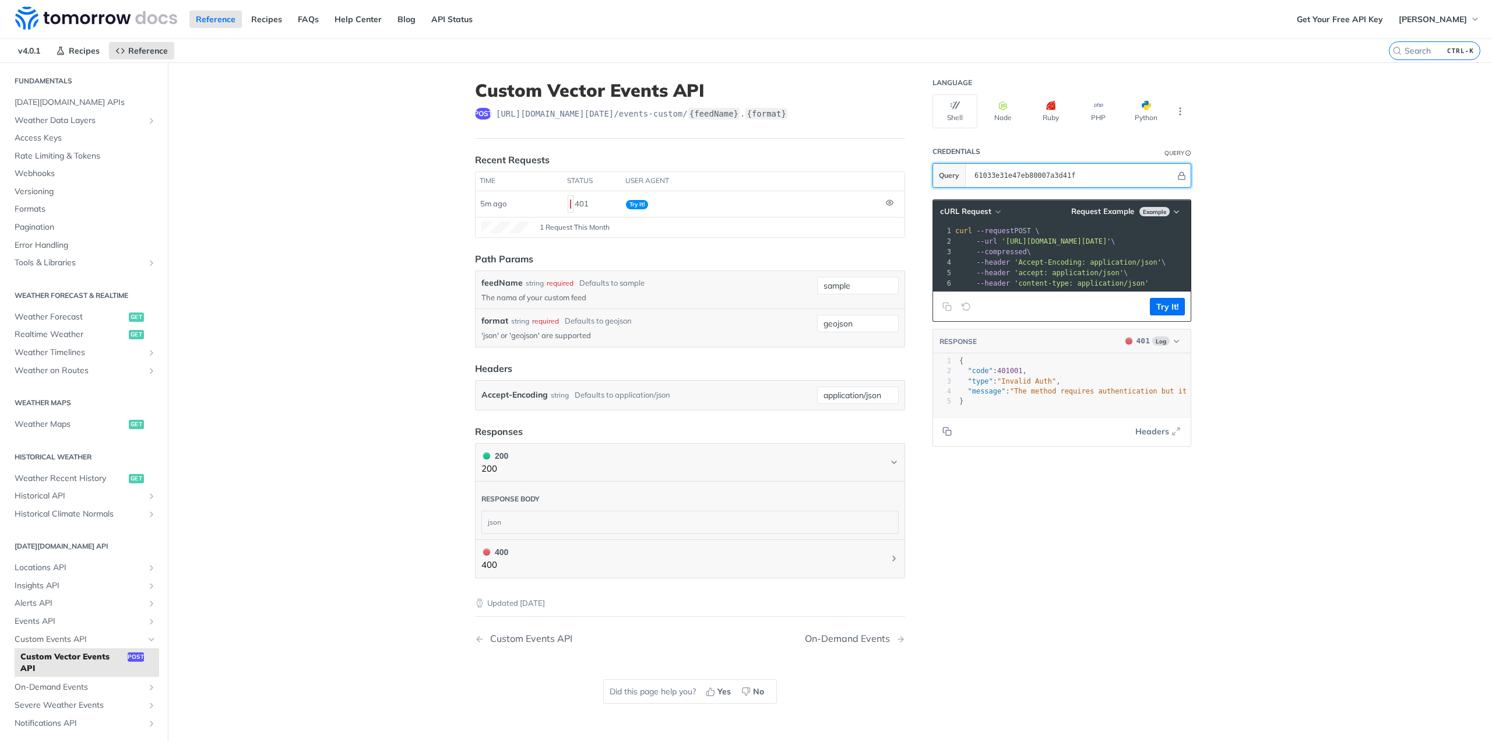
click at [991, 170] on input "61033e31e47eb80007a3d41f" at bounding box center [1072, 175] width 207 height 23
click at [1144, 171] on input "61033e31e47eb80007a3d41f" at bounding box center [1072, 175] width 207 height 23
click at [1058, 175] on input "61033e31e47eb80007a3d41f" at bounding box center [1072, 175] width 207 height 23
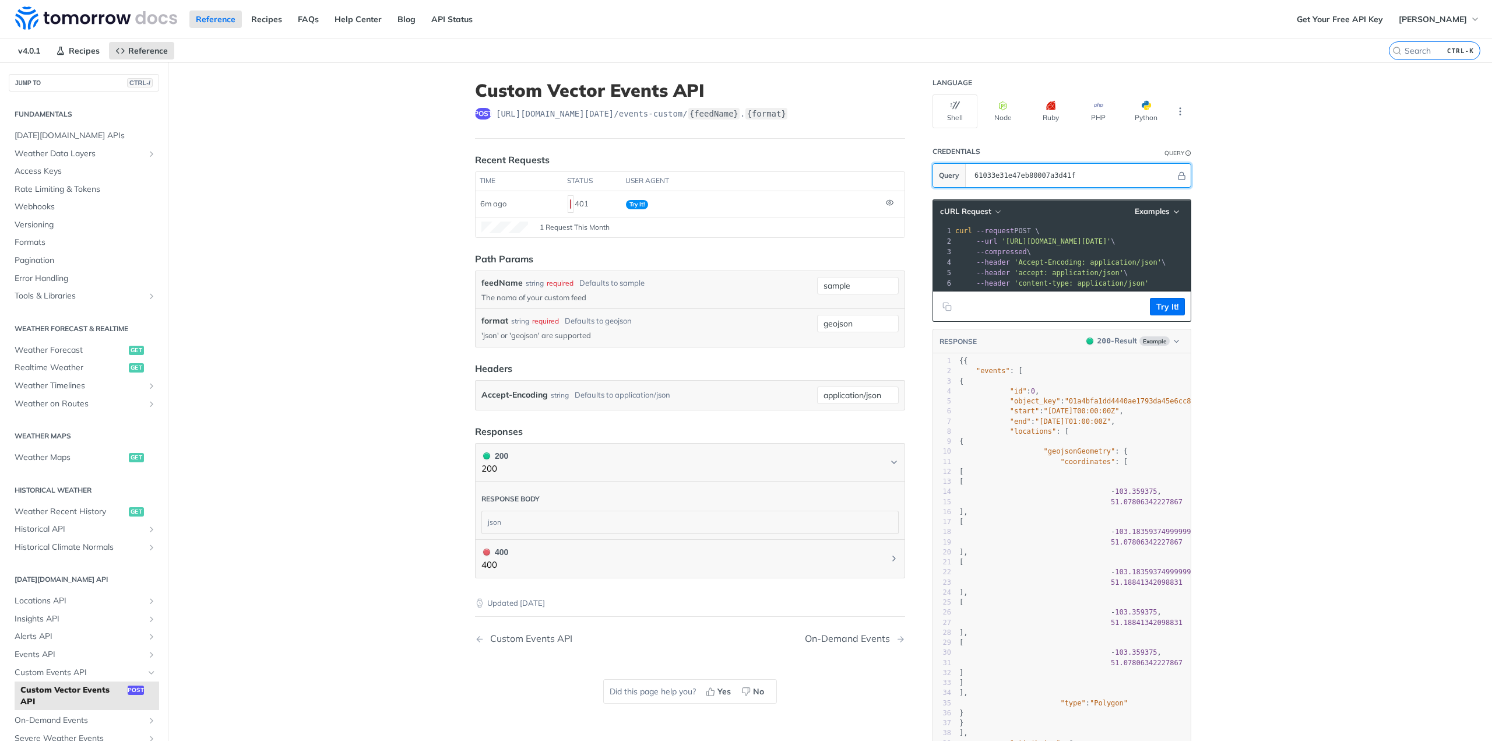
click at [1030, 178] on input "HRcQmawejGCVI89CAPjoNRphyQGUkagY" at bounding box center [1072, 175] width 207 height 23
paste input "HRcQmawejGCVI89CAPjoNRphyQGUkagY"
type input "HRcQmawejGCVI89CAPjoNRphyQGUkagY"
click at [1396, 237] on main "JUMP TO CTRL-/ Fundamentals Tomorrow.io APIs Weather Data Layers Core Probabili…" at bounding box center [746, 472] width 1492 height 820
click at [1159, 310] on button "Try It!" at bounding box center [1167, 306] width 35 height 17
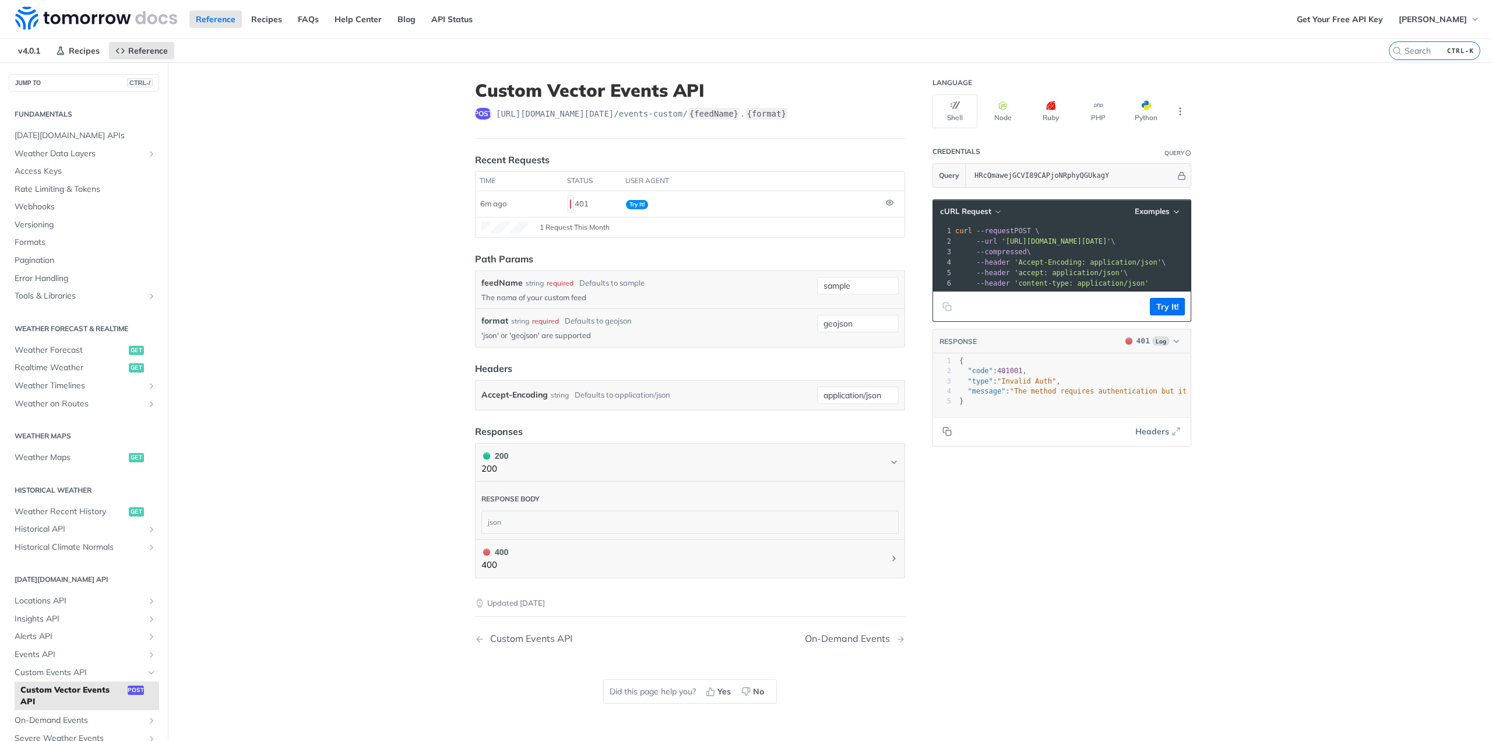
click at [1291, 258] on main "JUMP TO CTRL-/ Fundamentals Tomorrow.io APIs Weather Data Layers Core Probabili…" at bounding box center [746, 432] width 1492 height 741
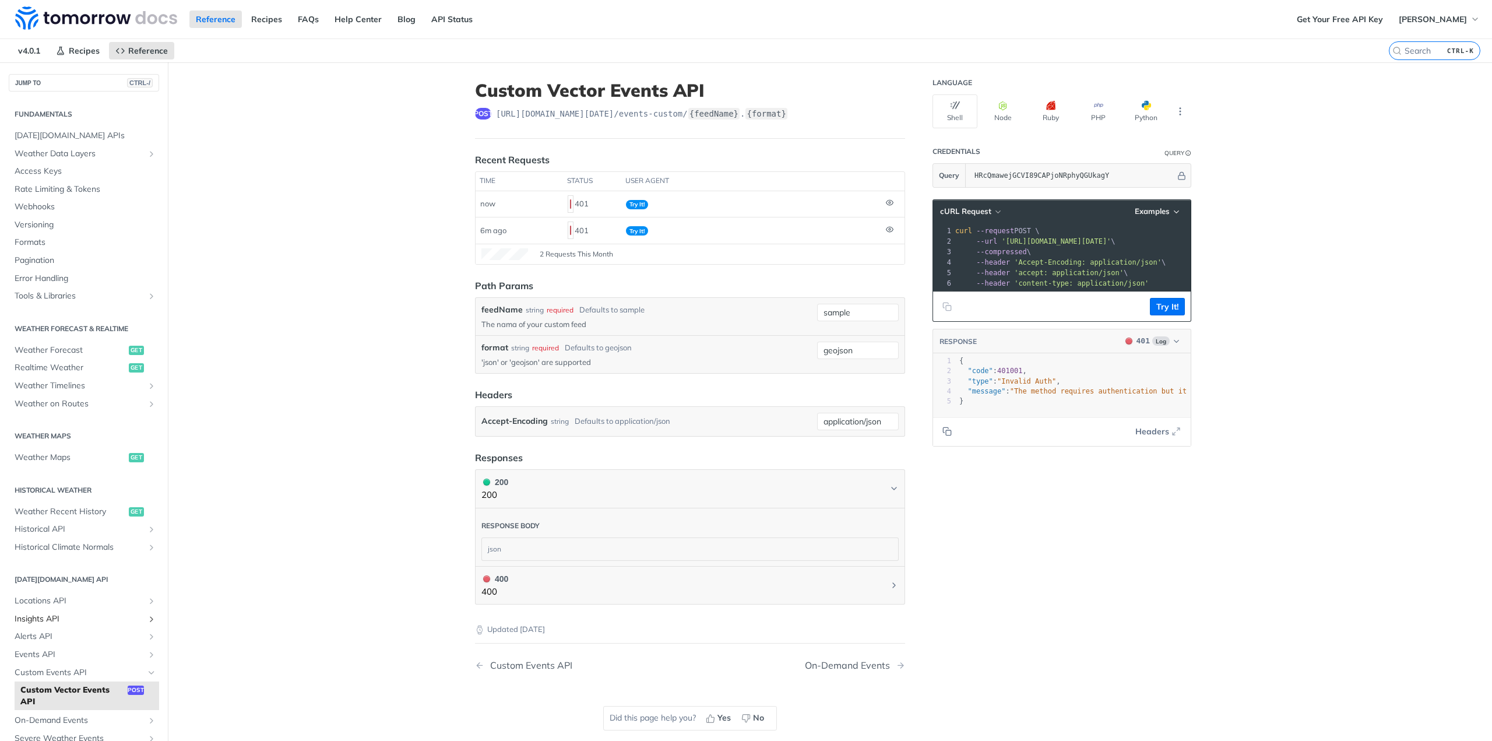
click at [82, 622] on span "Insights API" at bounding box center [79, 619] width 129 height 12
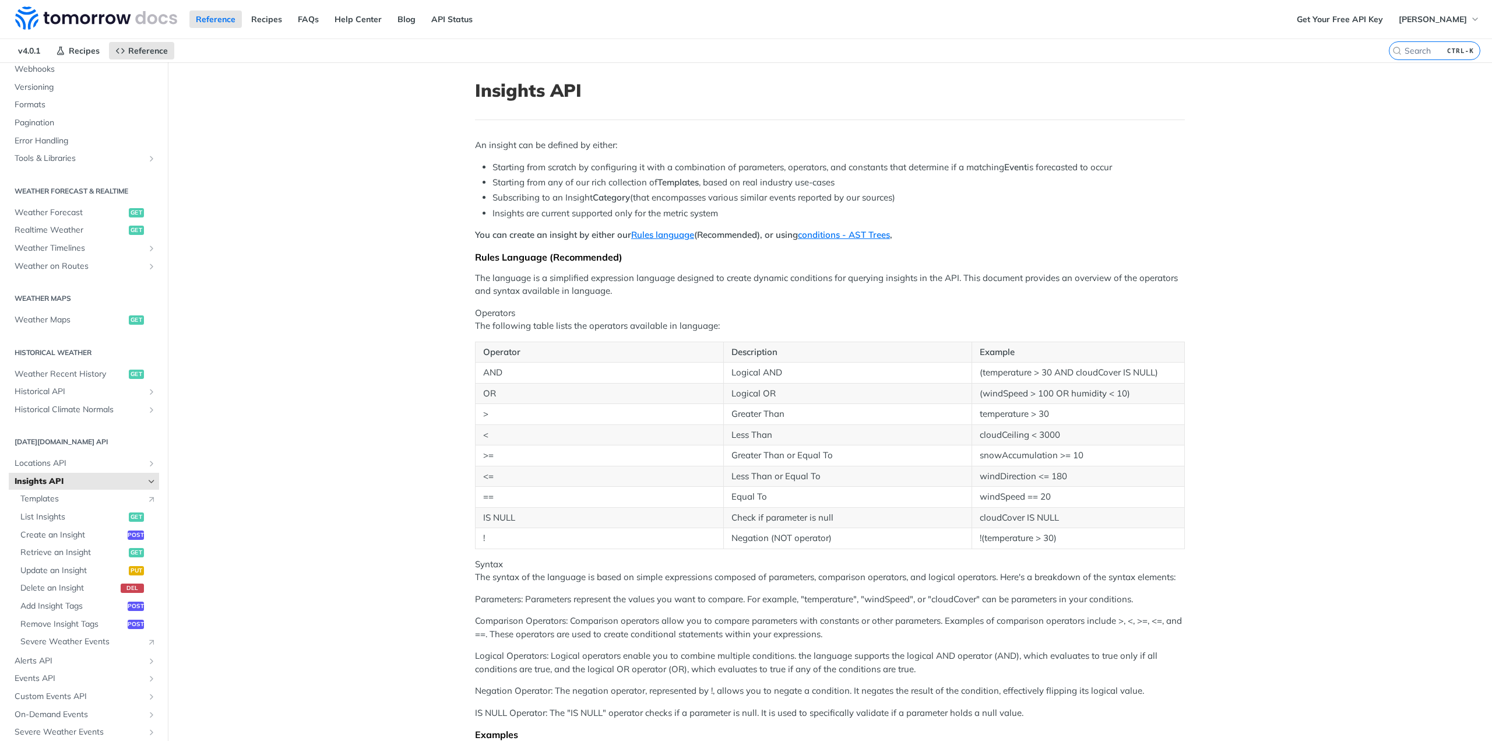
scroll to position [175, 0]
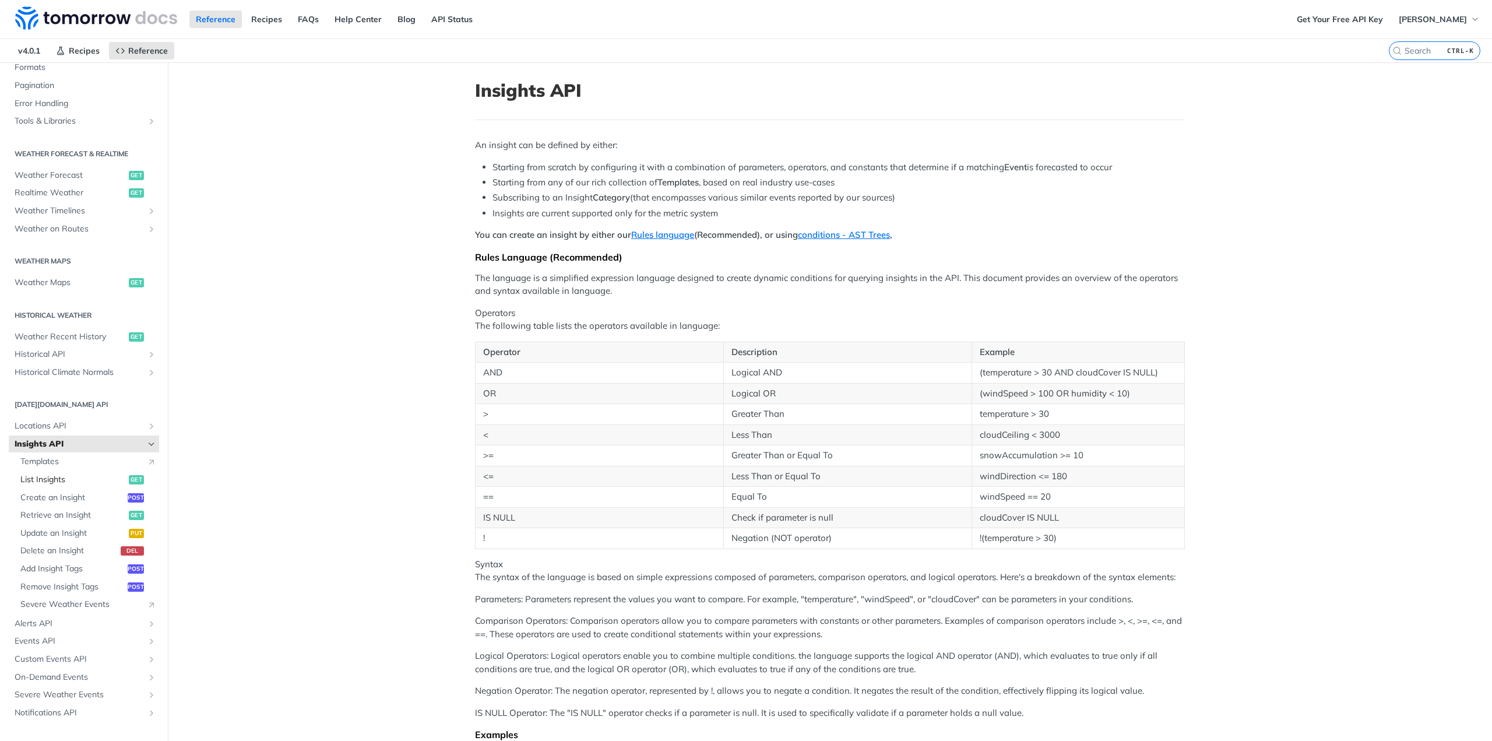
click at [92, 478] on span "List Insights" at bounding box center [72, 480] width 105 height 12
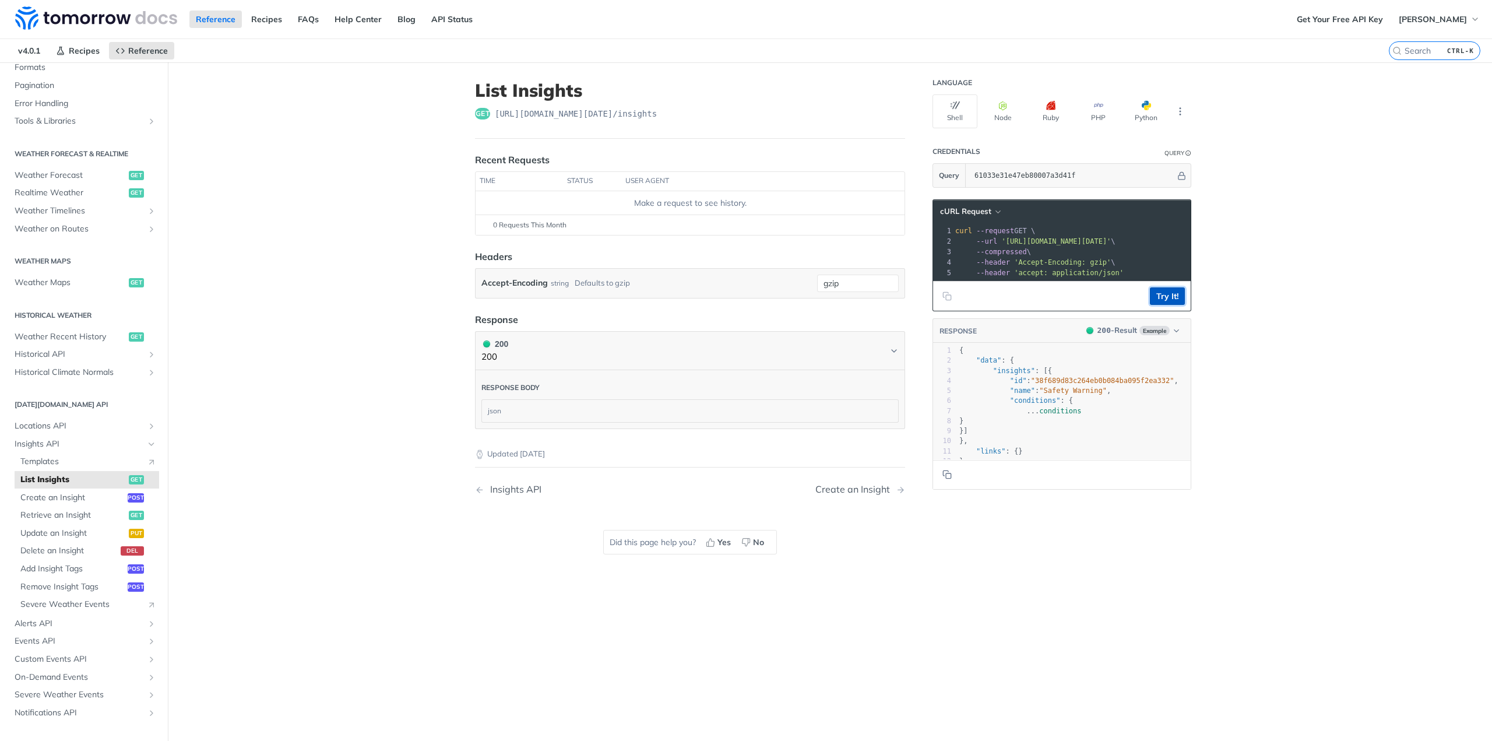
click at [1163, 305] on button "Try It!" at bounding box center [1167, 295] width 35 height 17
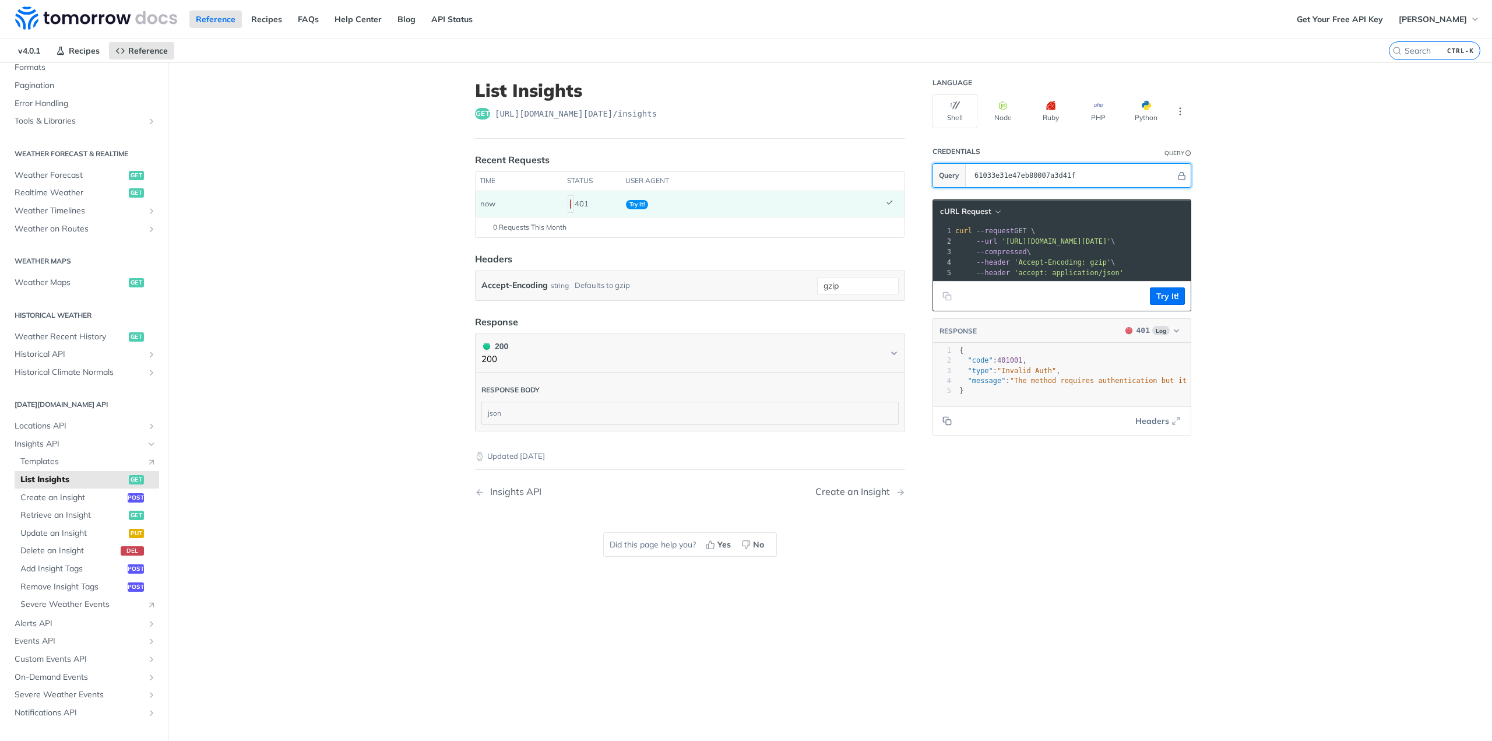
click at [1058, 164] on input "61033e31e47eb80007a3d41f" at bounding box center [1072, 175] width 207 height 23
paste input "HRcQmawejGCVI89CAPjoNRphyQGUkagY"
type input "HRcQmawejGCVI89CAPjoNRphyQGUkagY"
click at [1165, 301] on button "Try It!" at bounding box center [1167, 295] width 35 height 17
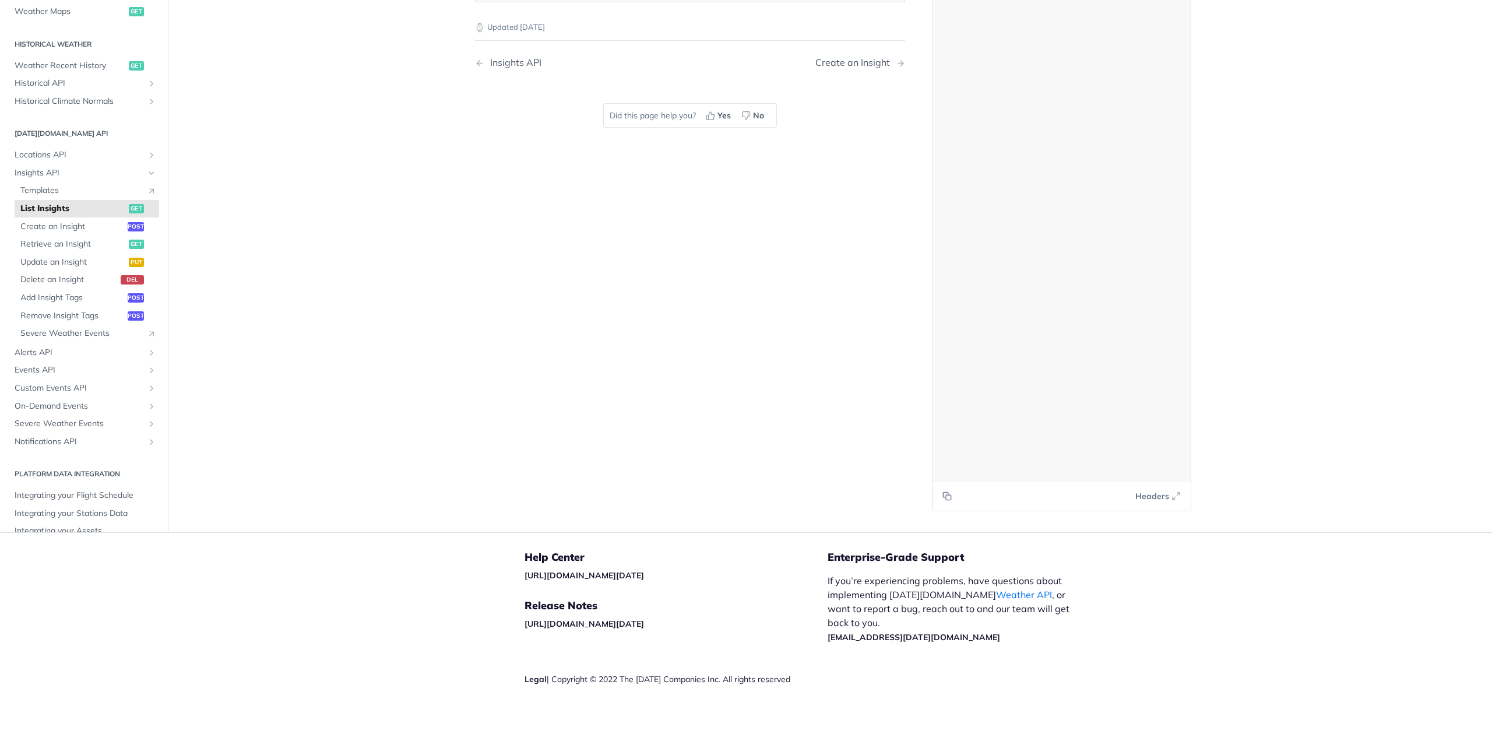
scroll to position [11088, 0]
